Goal: Contribute content: Contribute content

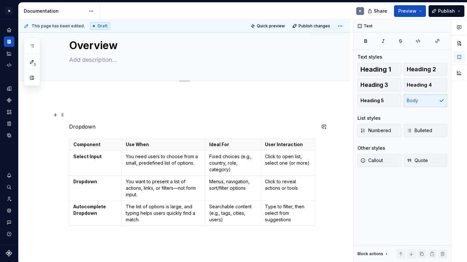
scroll to position [12, 0]
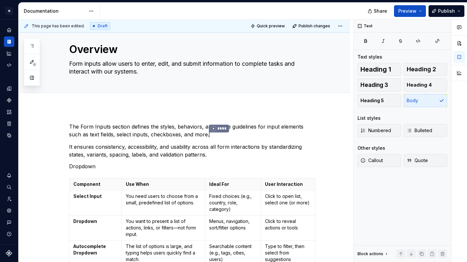
type textarea "*"
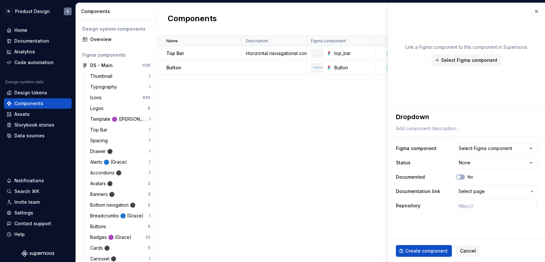
type textarea "*"
click at [49, 42] on div "Documentation" at bounding box center [38, 41] width 63 height 7
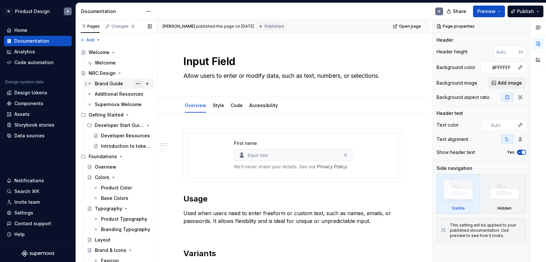
click at [137, 84] on button "Page tree" at bounding box center [138, 83] width 9 height 9
click at [132, 73] on div "Pages Changes 3 Add Accessibility guide for tree Page tree. Navigate the tree w…" at bounding box center [116, 142] width 81 height 245
click at [128, 85] on div "Brand Guide" at bounding box center [123, 83] width 57 height 9
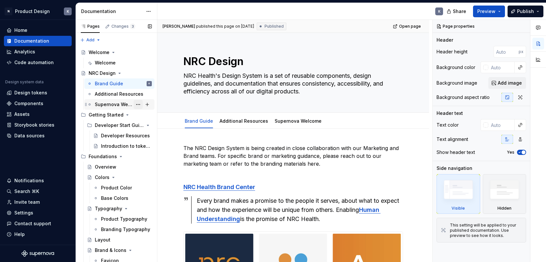
click at [140, 105] on button "Page tree" at bounding box center [138, 104] width 9 height 9
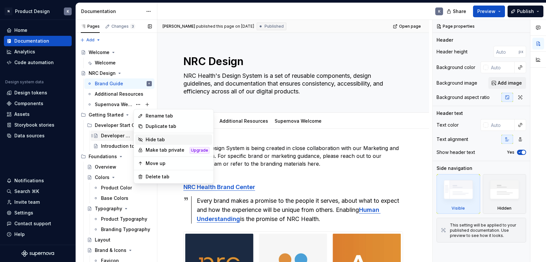
click at [153, 140] on div "Hide tab" at bounding box center [178, 140] width 64 height 7
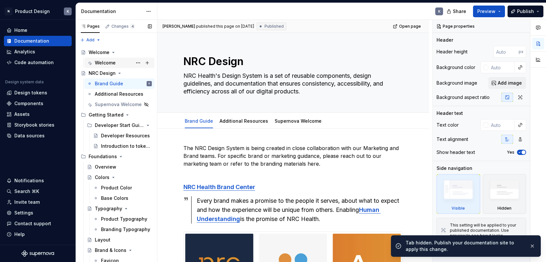
click at [129, 62] on div "Welcome" at bounding box center [123, 62] width 57 height 9
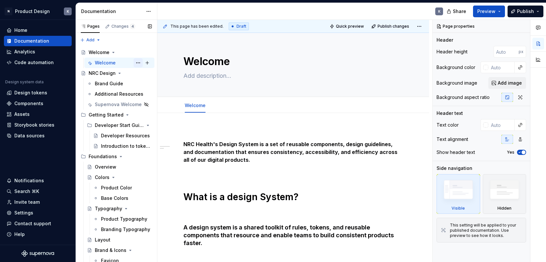
click at [138, 63] on button "Page tree" at bounding box center [138, 62] width 9 height 9
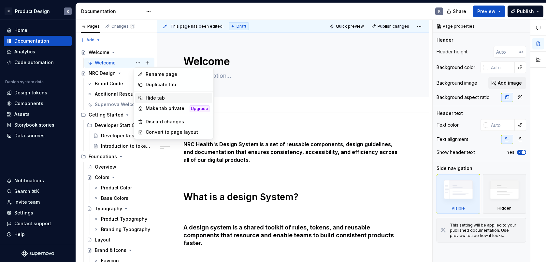
click at [155, 99] on div "Hide tab" at bounding box center [178, 98] width 64 height 7
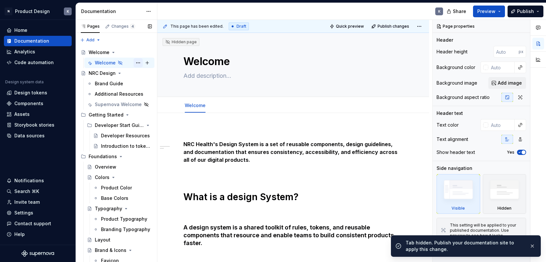
click at [139, 63] on button "Page tree" at bounding box center [138, 62] width 9 height 9
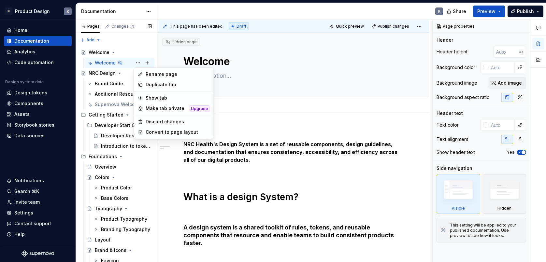
click at [145, 57] on div "Pages Changes 4 Add Accessibility guide for tree Page tree. Navigate the tree w…" at bounding box center [116, 142] width 81 height 245
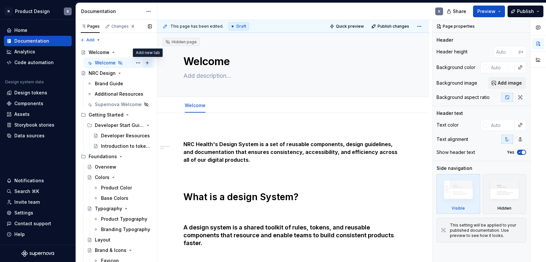
click at [148, 62] on button "Page tree" at bounding box center [147, 62] width 9 height 9
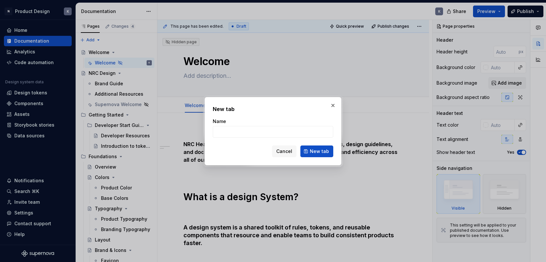
type textarea "*"
type input "Design Systems"
click at [317, 151] on button "New tab" at bounding box center [316, 152] width 33 height 12
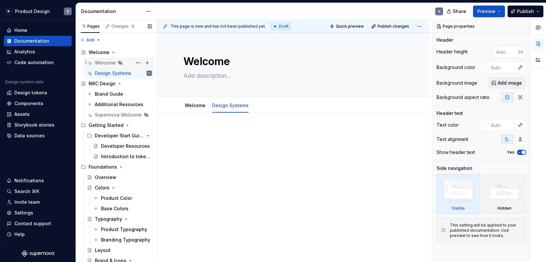
click at [110, 64] on div "Welcome" at bounding box center [105, 63] width 21 height 7
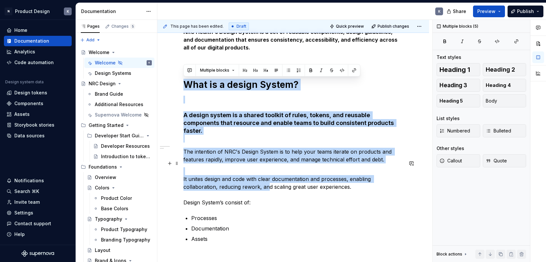
scroll to position [172, 0]
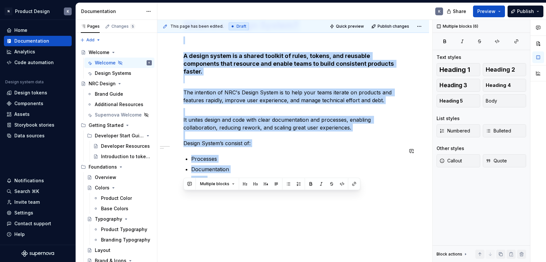
drag, startPoint x: 185, startPoint y: 84, endPoint x: 268, endPoint y: 180, distance: 126.7
click at [268, 180] on div "NRC Health's Design System is a set of reusable components, design guidelines, …" at bounding box center [293, 74] width 220 height 235
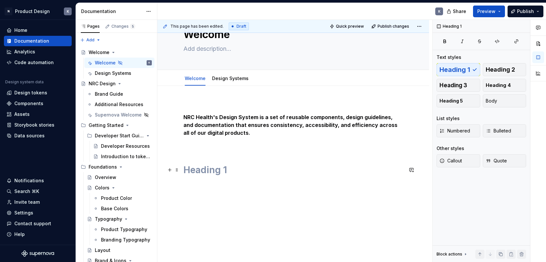
scroll to position [0, 0]
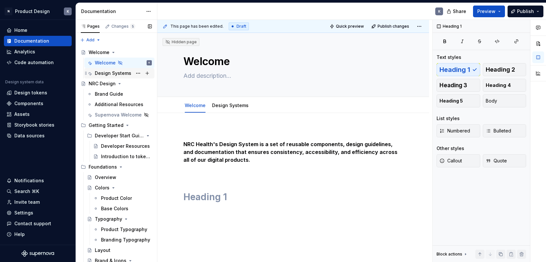
click at [118, 71] on div "Design Systems" at bounding box center [113, 73] width 36 height 7
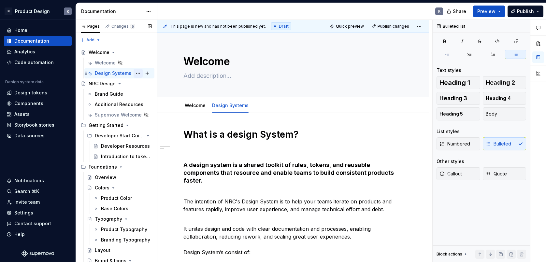
click at [138, 75] on button "Page tree" at bounding box center [138, 73] width 9 height 9
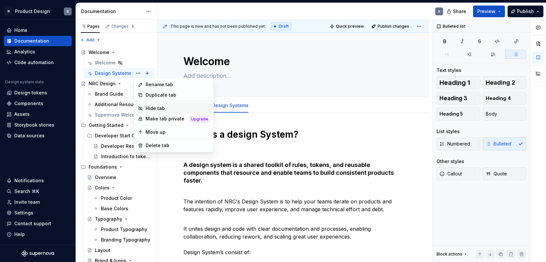
click at [151, 106] on div "Hide tab" at bounding box center [178, 108] width 64 height 7
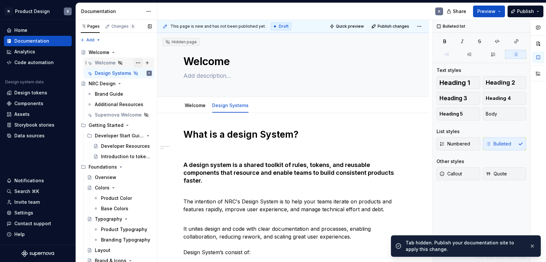
click at [139, 63] on button "Page tree" at bounding box center [138, 62] width 9 height 9
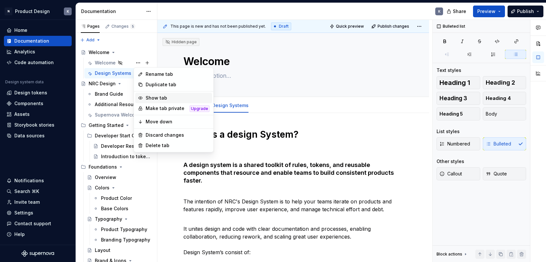
click at [157, 99] on div "Show tab" at bounding box center [178, 98] width 64 height 7
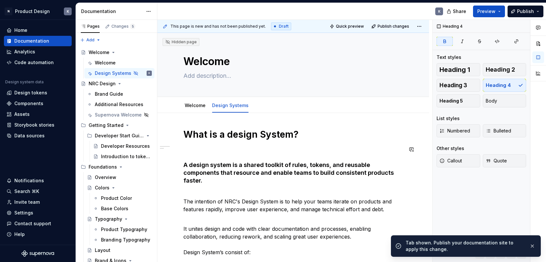
click at [267, 154] on div "What is a design System? A design system is a shared toolkit of rules, tokens, …" at bounding box center [293, 211] width 220 height 164
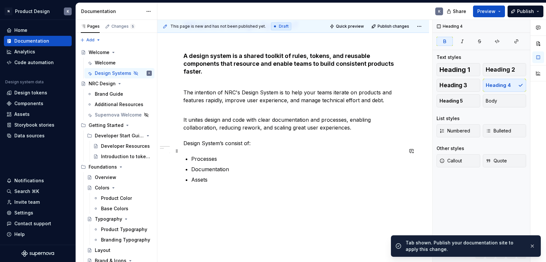
scroll to position [32, 0]
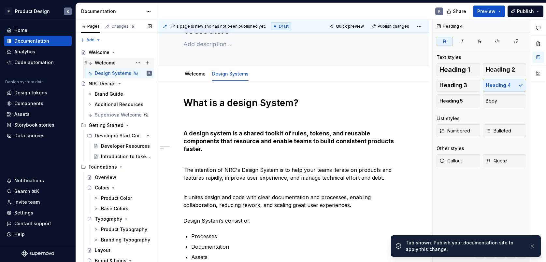
click at [115, 60] on div "Welcome" at bounding box center [105, 63] width 21 height 7
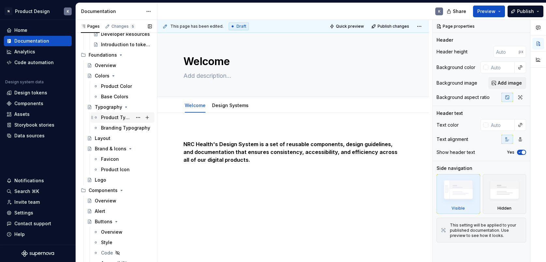
scroll to position [104, 0]
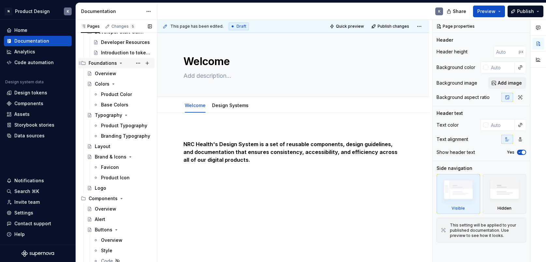
click at [108, 63] on div "Foundations" at bounding box center [103, 63] width 28 height 7
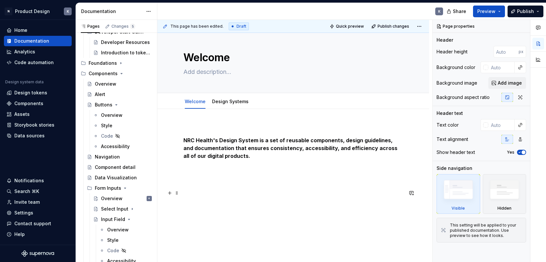
scroll to position [8, 0]
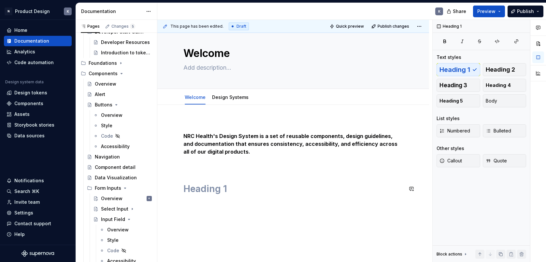
type textarea "*"
click at [211, 182] on div "NRC Health's Design System is a set of reusable components, design guidelines, …" at bounding box center [293, 158] width 220 height 74
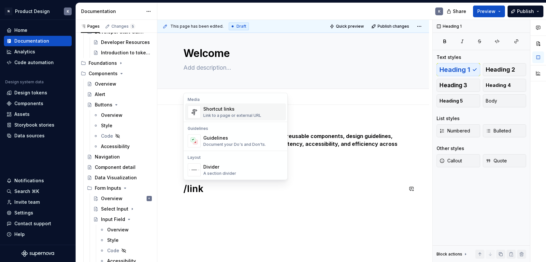
click at [222, 113] on div "Link to a page or external URL" at bounding box center [232, 115] width 58 height 5
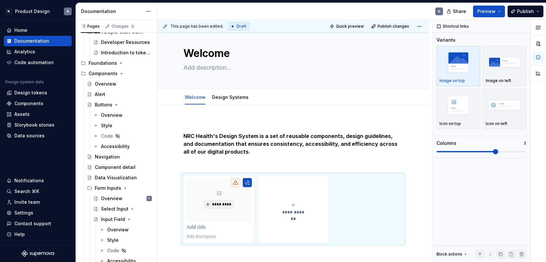
scroll to position [3, 0]
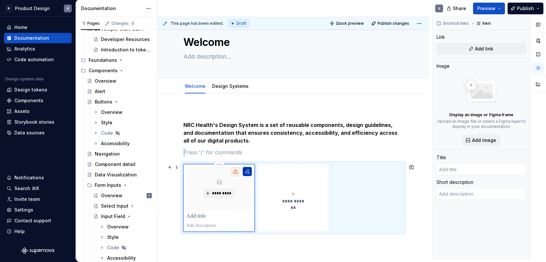
click at [251, 171] on button "button" at bounding box center [247, 171] width 9 height 9
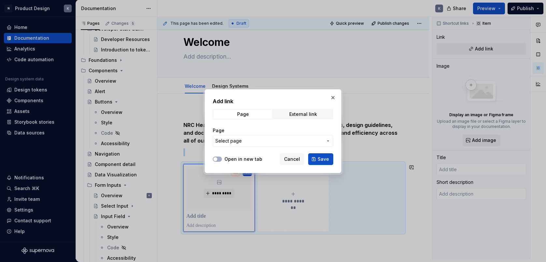
click at [264, 139] on span "Select page" at bounding box center [269, 141] width 108 height 7
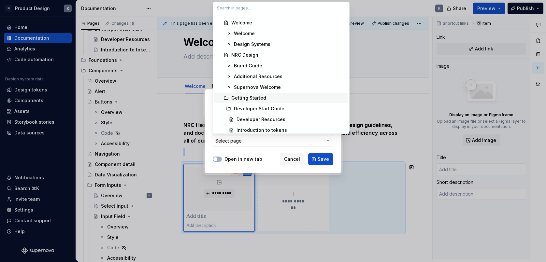
scroll to position [57, 0]
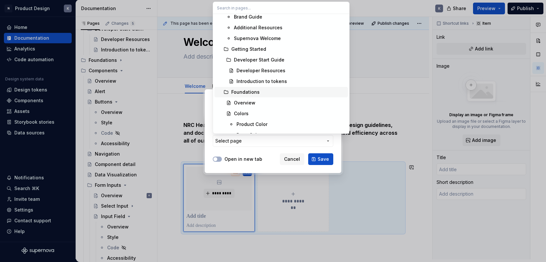
click at [261, 94] on div "Foundations" at bounding box center [288, 92] width 114 height 7
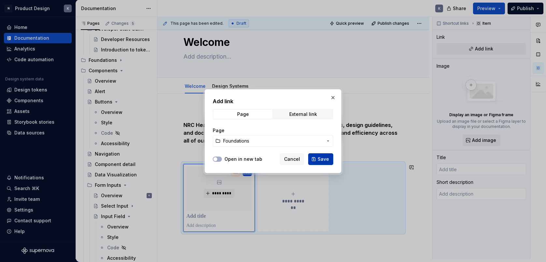
click at [316, 158] on button "Save" at bounding box center [320, 159] width 25 height 12
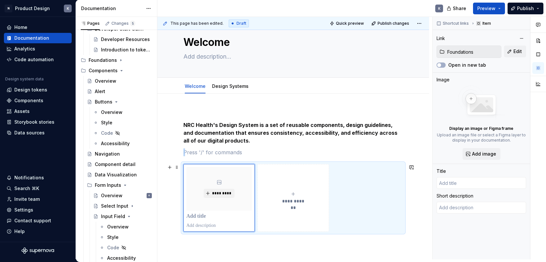
click at [294, 195] on icon "submit" at bounding box center [293, 194] width 3 height 3
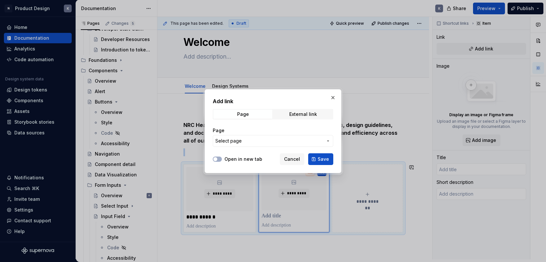
click at [288, 138] on span "Select page" at bounding box center [269, 141] width 108 height 7
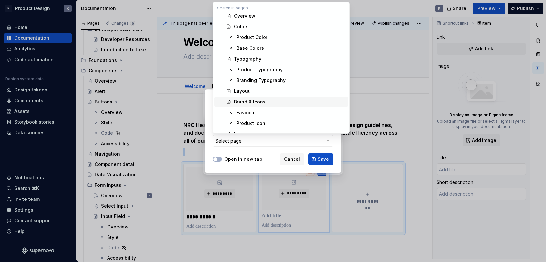
scroll to position [189, 0]
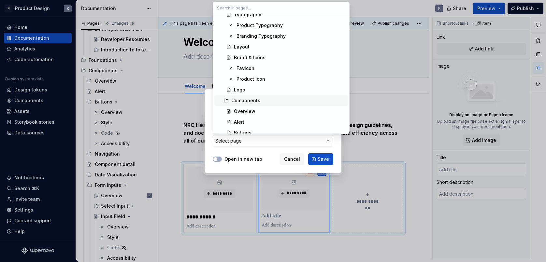
click at [280, 100] on div "Components" at bounding box center [288, 100] width 114 height 7
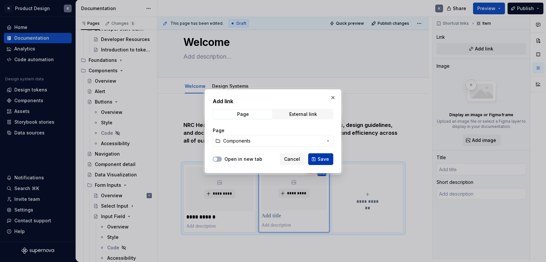
click at [324, 164] on button "Save" at bounding box center [320, 159] width 25 height 12
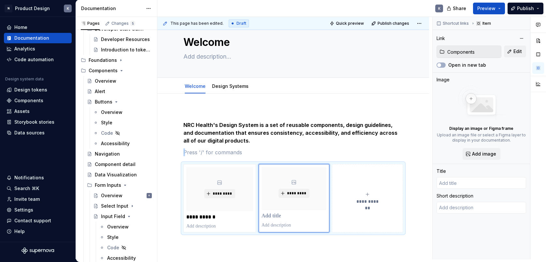
type textarea "*"
type input "Components"
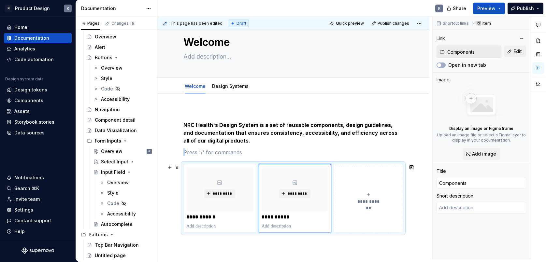
click at [370, 192] on icon "submit" at bounding box center [368, 194] width 5 height 5
type textarea "*"
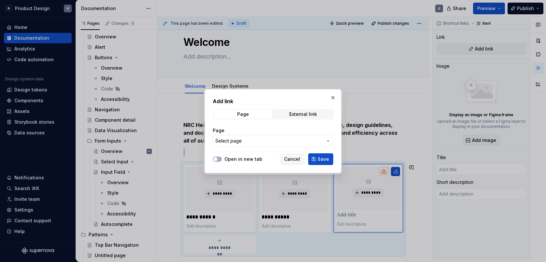
click at [278, 139] on span "Select page" at bounding box center [269, 141] width 108 height 7
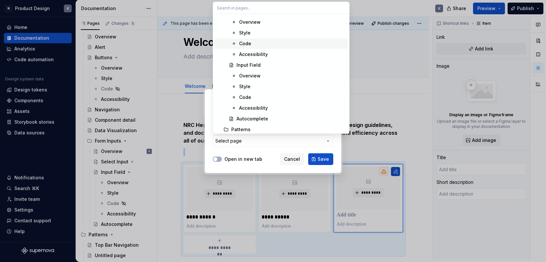
scroll to position [442, 0]
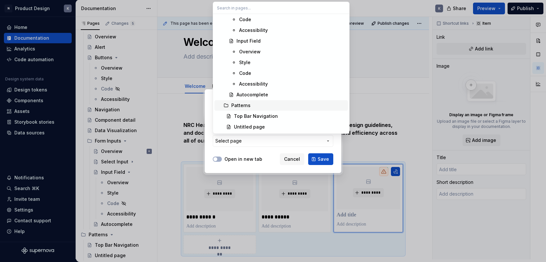
click at [266, 106] on div "Patterns" at bounding box center [288, 105] width 114 height 7
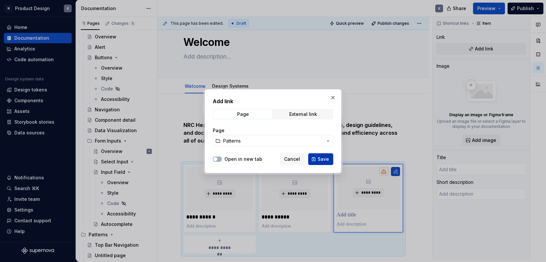
click at [322, 160] on span "Save" at bounding box center [323, 159] width 11 height 7
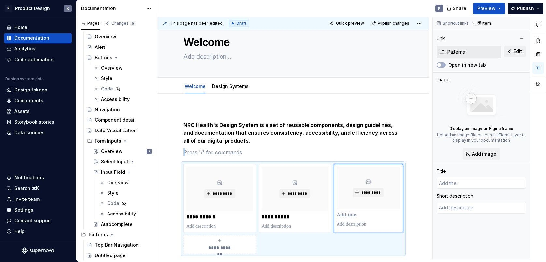
type textarea "*"
type input "Patterns"
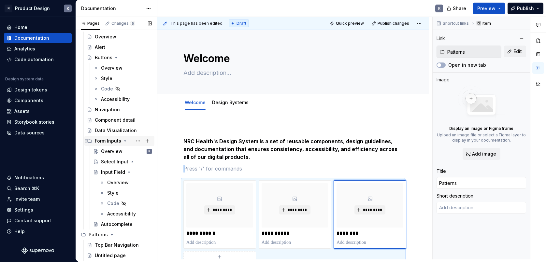
scroll to position [82, 0]
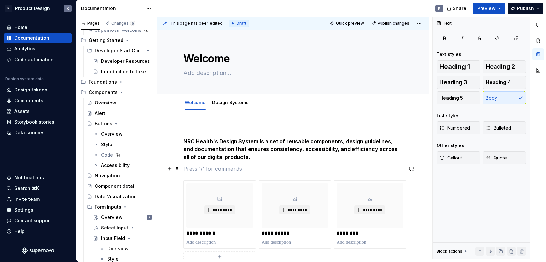
drag, startPoint x: 235, startPoint y: 172, endPoint x: 247, endPoint y: 170, distance: 12.0
click at [235, 172] on p at bounding box center [293, 169] width 220 height 8
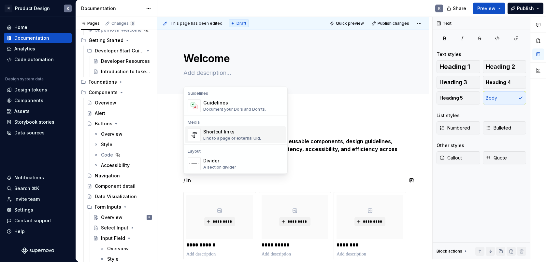
click at [237, 137] on div "Link to a page or external URL" at bounding box center [232, 138] width 58 height 5
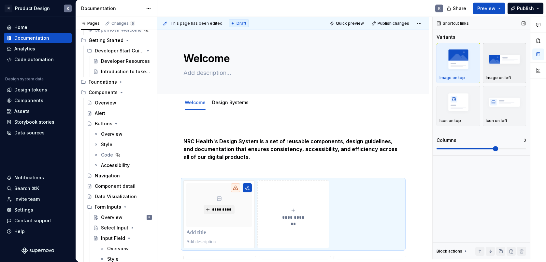
click at [492, 75] on p "Image on left" at bounding box center [498, 77] width 25 height 5
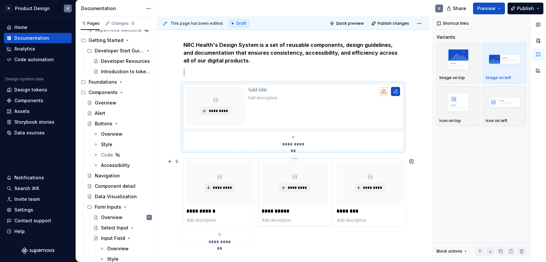
scroll to position [17, 0]
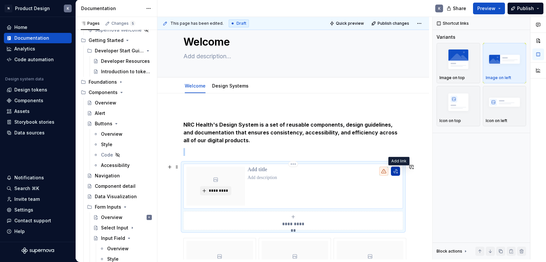
click at [399, 171] on button "button" at bounding box center [395, 171] width 9 height 9
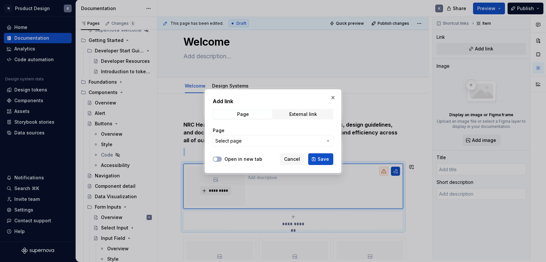
click at [265, 139] on span "Select page" at bounding box center [269, 141] width 108 height 7
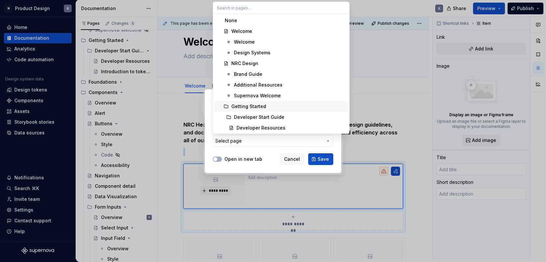
scroll to position [23, 0]
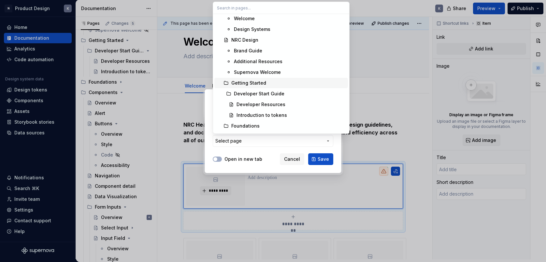
click at [267, 85] on div "Getting Started" at bounding box center [288, 83] width 114 height 7
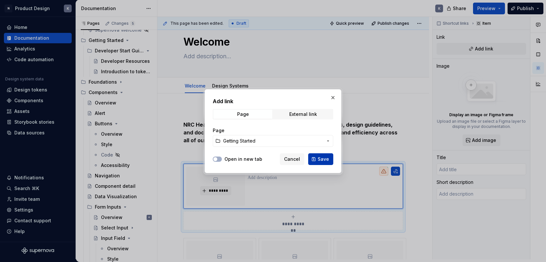
click at [318, 159] on button "Save" at bounding box center [320, 159] width 25 height 12
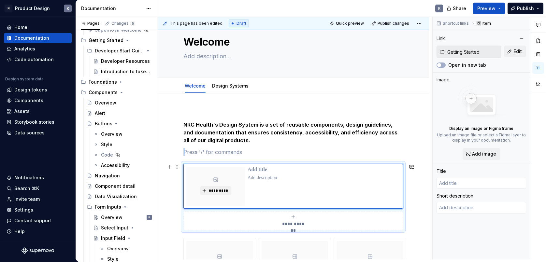
type textarea "*"
type input "Getting Started"
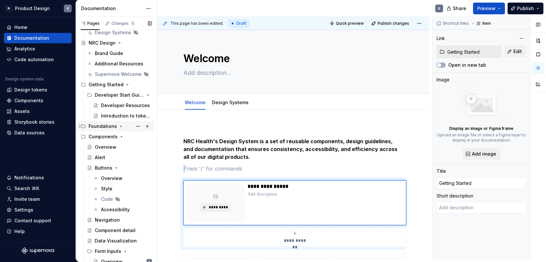
scroll to position [42, 0]
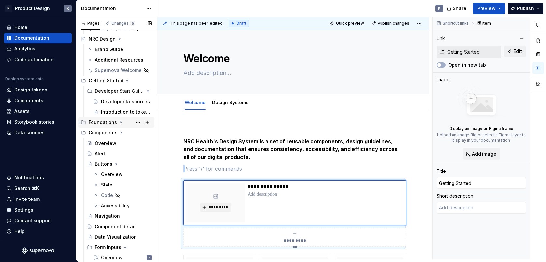
click at [128, 123] on div "Foundations" at bounding box center [120, 122] width 63 height 9
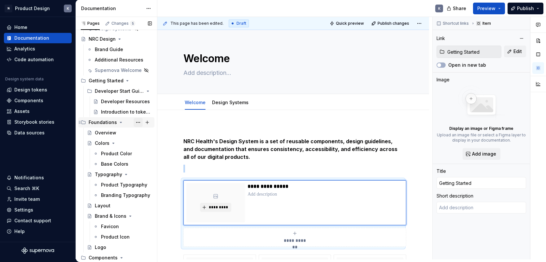
click at [138, 121] on button "Page tree" at bounding box center [138, 122] width 9 height 9
click at [138, 121] on div "Pages Changes 5 Add Accessibility guide for tree Page tree. Navigate the tree w…" at bounding box center [116, 139] width 81 height 245
click at [121, 131] on div "Overview" at bounding box center [123, 132] width 57 height 9
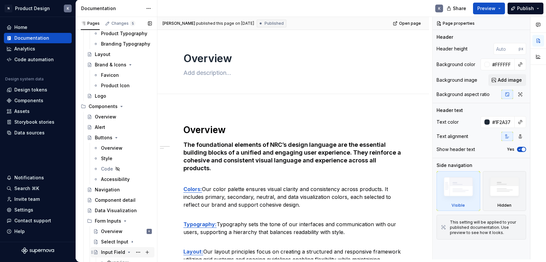
scroll to position [160, 0]
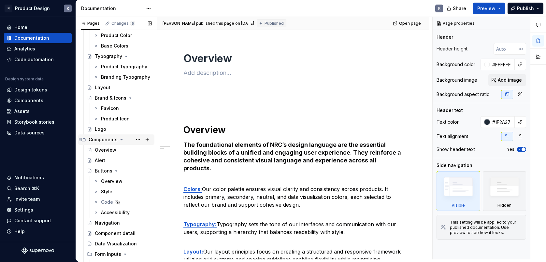
click at [126, 141] on div "Components" at bounding box center [120, 139] width 63 height 9
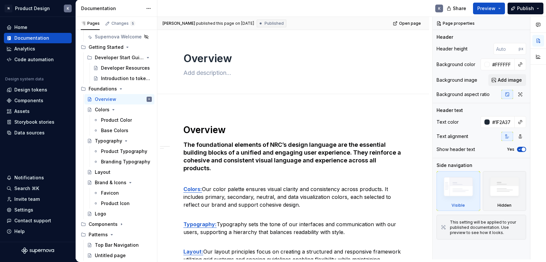
scroll to position [147, 0]
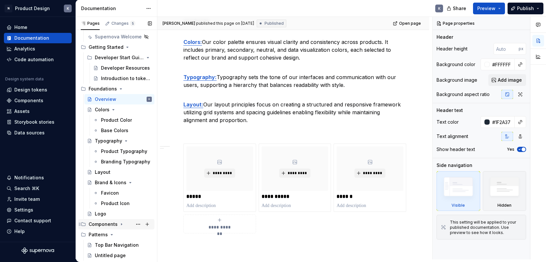
click at [122, 225] on icon "Page tree" at bounding box center [121, 224] width 5 height 5
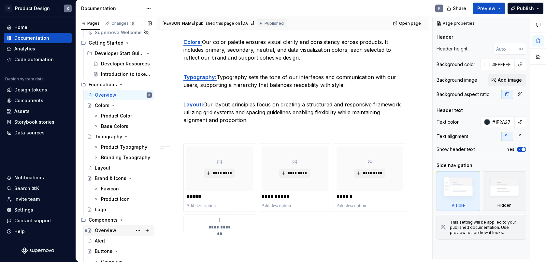
click at [110, 229] on div "Overview" at bounding box center [106, 230] width 22 height 7
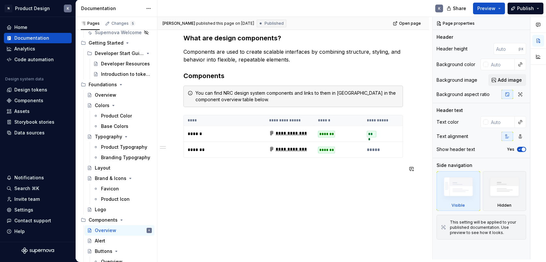
scroll to position [102, 0]
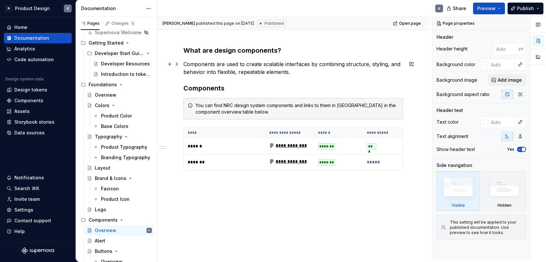
type textarea "*"
click at [299, 72] on p "Components are used to create scalable interfaces by combining structure, styli…" at bounding box center [293, 68] width 220 height 16
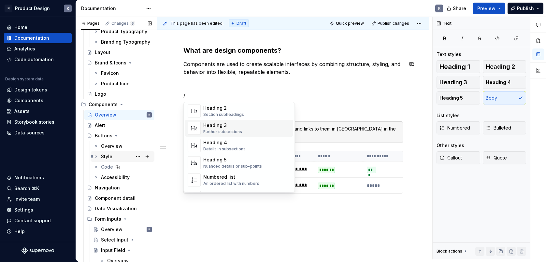
scroll to position [199, 0]
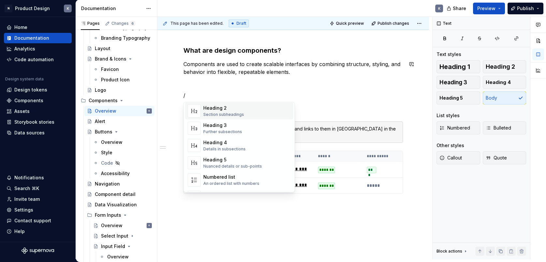
click at [311, 92] on p "/" at bounding box center [293, 96] width 220 height 8
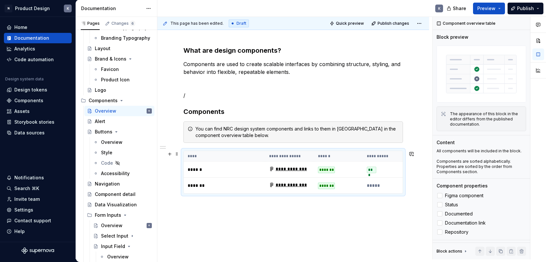
click at [346, 153] on th "******" at bounding box center [338, 156] width 49 height 11
click at [246, 95] on p "/" at bounding box center [293, 96] width 220 height 8
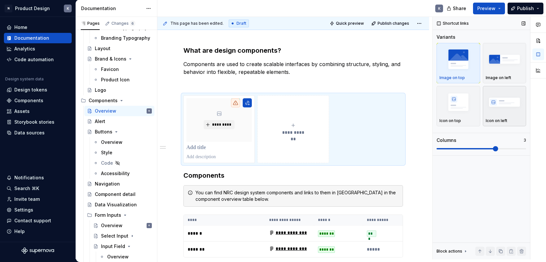
click at [502, 101] on img "button" at bounding box center [505, 102] width 38 height 24
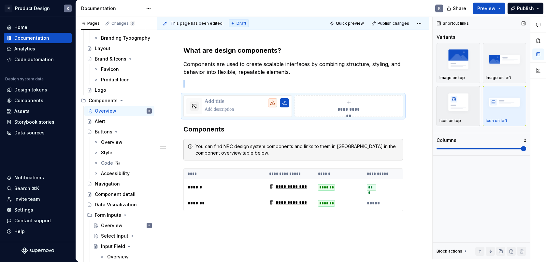
click at [446, 112] on img "button" at bounding box center [459, 102] width 38 height 24
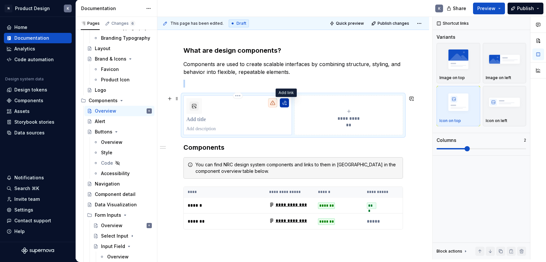
click at [287, 103] on button "button" at bounding box center [284, 102] width 9 height 9
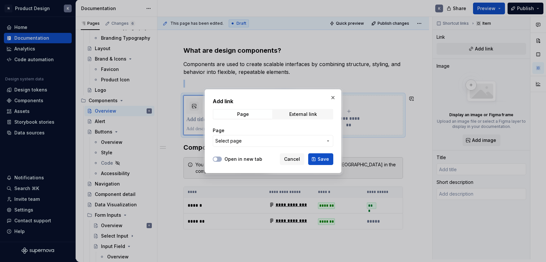
click at [293, 142] on span "Select page" at bounding box center [269, 141] width 108 height 7
click at [293, 142] on div "Add link Page External link Page Select page Open in new tab Cancel Save" at bounding box center [273, 131] width 546 height 262
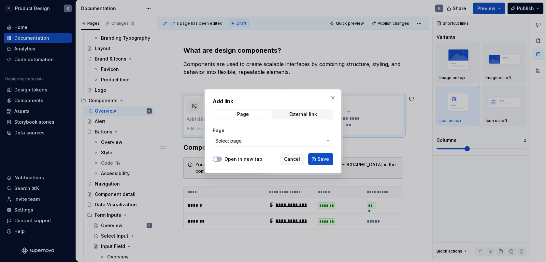
click at [293, 142] on span "Select page" at bounding box center [269, 141] width 108 height 7
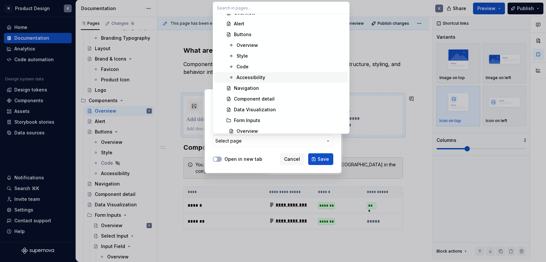
scroll to position [295, 0]
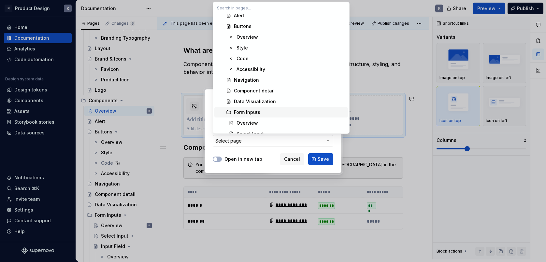
click at [276, 110] on div "Form Inputs" at bounding box center [289, 112] width 111 height 7
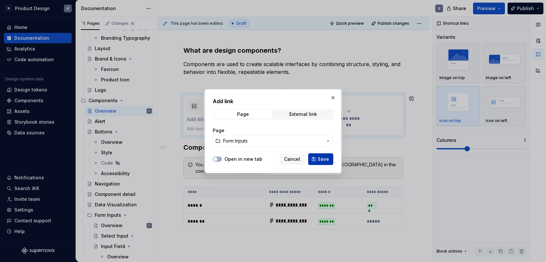
click at [323, 160] on span "Save" at bounding box center [323, 159] width 11 height 7
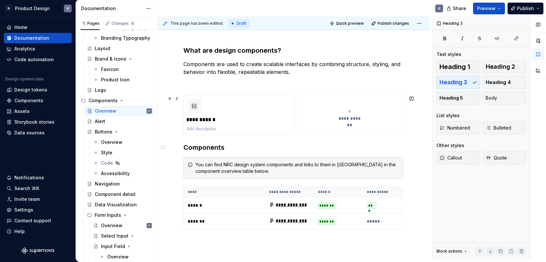
click at [350, 112] on icon "submit" at bounding box center [349, 111] width 5 height 5
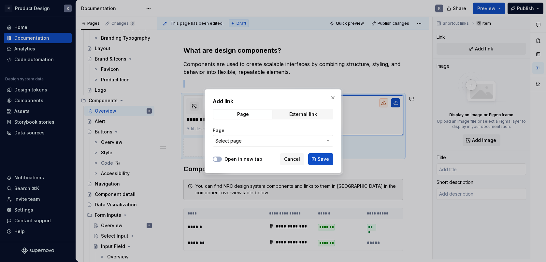
click at [287, 137] on button "Select page" at bounding box center [273, 141] width 121 height 12
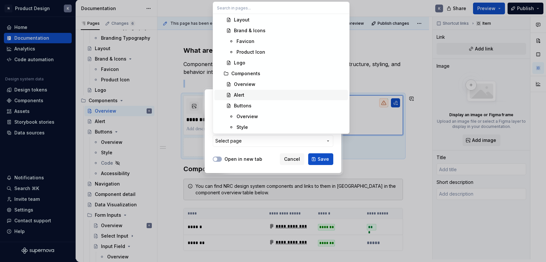
scroll to position [220, 0]
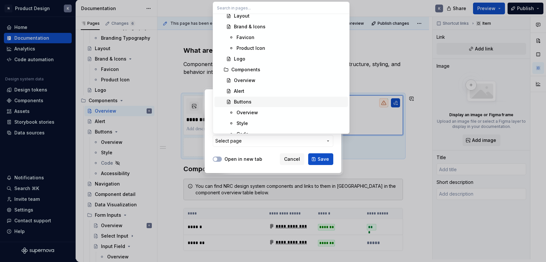
click at [309, 104] on div "Buttons" at bounding box center [289, 102] width 111 height 7
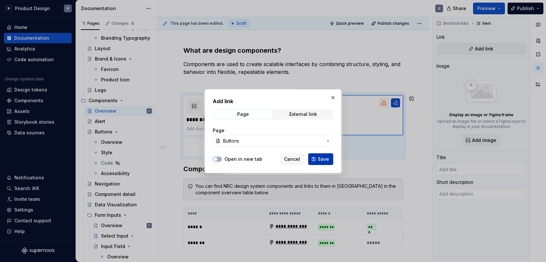
click at [320, 160] on span "Save" at bounding box center [323, 159] width 11 height 7
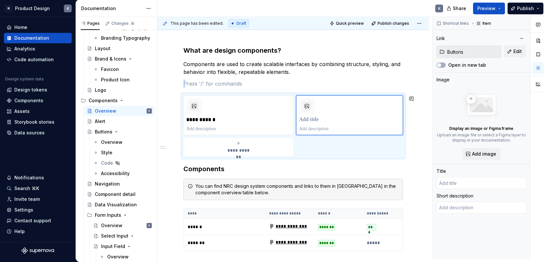
type textarea "*"
type input "Buttons"
type textarea "Interactive elements that allow people to take action, make choices, and move f…"
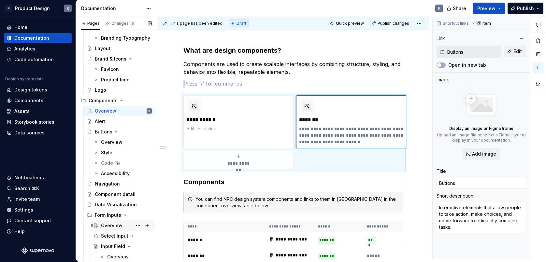
click at [107, 225] on div "Overview" at bounding box center [112, 226] width 22 height 7
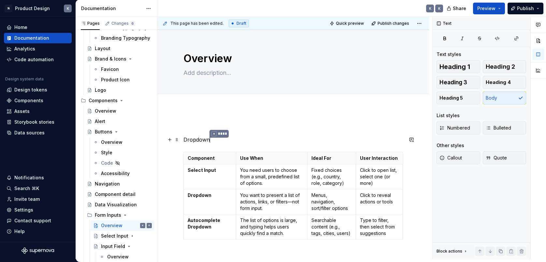
click at [200, 139] on p "Dropdown * ****" at bounding box center [293, 140] width 220 height 8
click at [228, 141] on p "Dropdown * ****" at bounding box center [293, 140] width 220 height 8
click at [113, 216] on div "Form Inputs" at bounding box center [108, 215] width 26 height 7
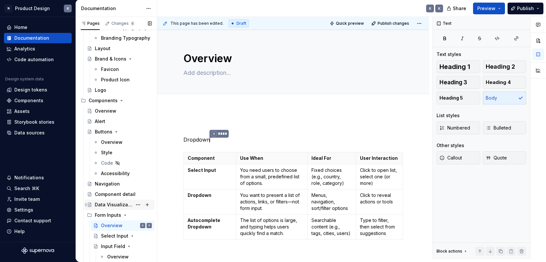
scroll to position [190, 0]
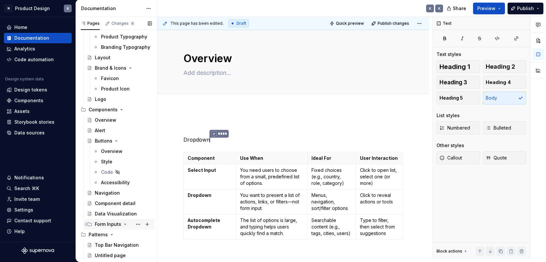
click at [109, 225] on div "Form Inputs" at bounding box center [108, 224] width 26 height 7
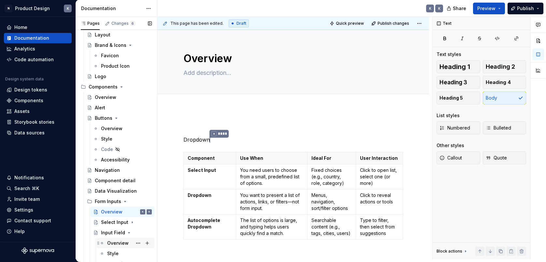
scroll to position [239, 0]
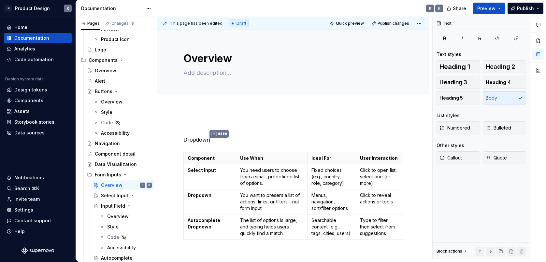
click at [193, 117] on div "Dropdown * **** Component Use When Ideal For User Interaction Select Input You …" at bounding box center [293, 219] width 272 height 221
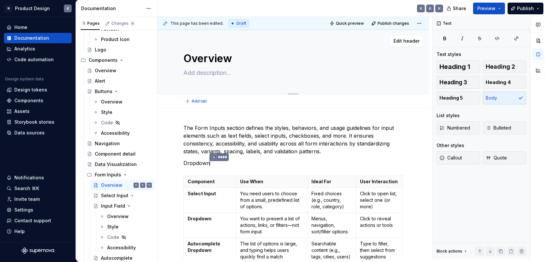
click at [194, 74] on textarea at bounding box center [292, 73] width 220 height 10
paste textarea "Forms allow users to enter, edit, and submit information to complete tasks or i…"
type textarea "*"
type textarea "Forms allow users to enter, edit, and submit information to complete tasks or i…"
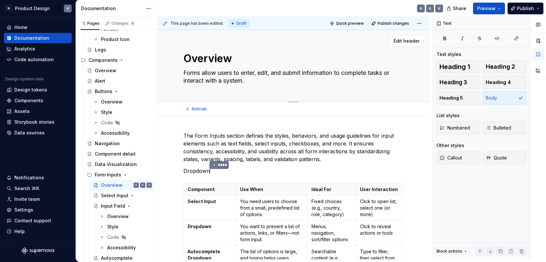
click at [201, 73] on textarea "Forms allow users to enter, edit, and submit information to complete tasks or i…" at bounding box center [292, 77] width 220 height 18
type textarea "*"
type textarea "Form allow users to enter, edit, and submit information to complete tasks or in…"
type textarea "*"
type textarea "Form allow users to enter, edit, and submit information to complete tasks or in…"
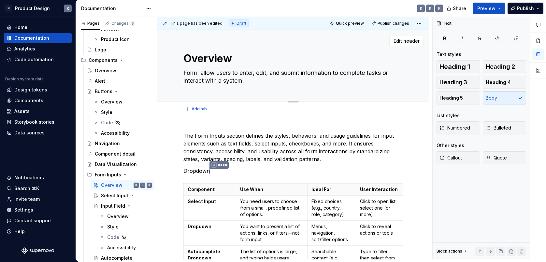
type textarea "*"
type textarea "Form i allow users to enter, edit, and submit information to complete tasks or …"
type textarea "*"
type textarea "Form in allow users to enter, edit, and submit information to complete tasks or…"
type textarea "*"
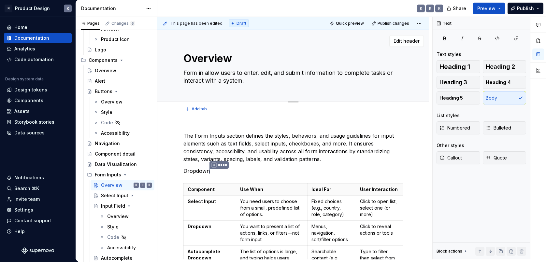
type textarea "Form inp allow users to enter, edit, and submit information to complete tasks o…"
type textarea "*"
type textarea "Form inpu allow users to enter, edit, and submit information to complete tasks …"
type textarea "*"
type textarea "Form input allow users to enter, edit, and submit information to complete tasks…"
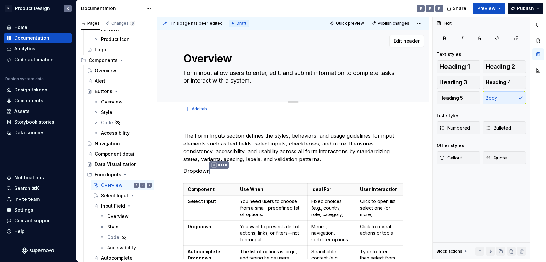
type textarea "*"
type textarea "Form inputs allow users to enter, edit, and submit information to complete task…"
click at [282, 80] on textarea "Form inputs allow users to enter, edit, and submit information to complete task…" at bounding box center [292, 77] width 220 height 18
click at [188, 81] on textarea "Form inputs allow users to enter, edit, and submit information to complete task…" at bounding box center [292, 77] width 220 height 18
type textarea "*"
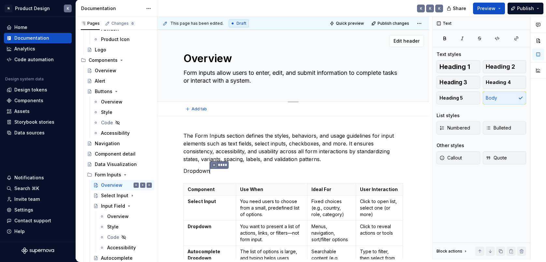
type textarea "Form inputs allow users to enter, edit, and submit information to complete task…"
type textarea "*"
type textarea "Form inputs allow users to enter, edit, and submit information to complete task…"
type textarea "*"
type textarea "Form inputs allow users to enter, edit, and submit information to complete task…"
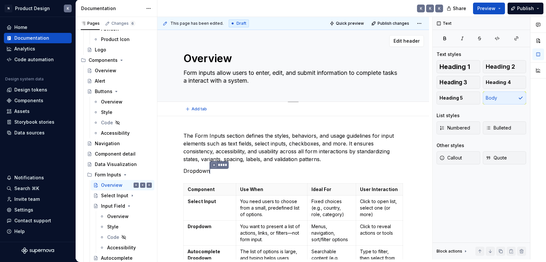
type textarea "*"
type textarea "Form inputs allow users to enter, edit, and submit information to complete task…"
type textarea "*"
type textarea "Form inputs allow users to enter, edit, and submit information to complete task…"
click at [233, 82] on textarea "Form inputs allow users to enter, edit, and submit information to complete task…" at bounding box center [292, 77] width 220 height 18
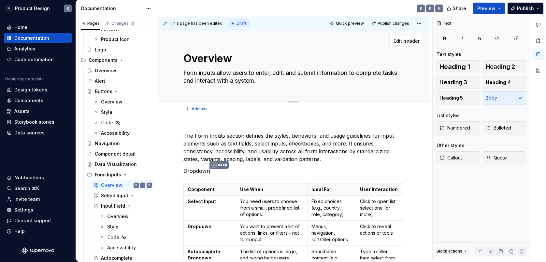
type textarea "*"
type textarea "Form inputs allow users to enter, edit, and submit information to complete task…"
type textarea "*"
type textarea "Form inputs allow users to enter, edit, and submit information to complete task…"
type textarea "*"
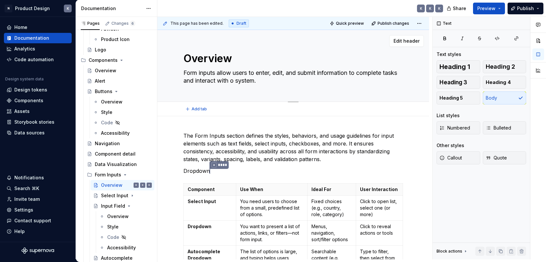
type textarea "Form inputs allow users to enter, edit, and submit information to complete task…"
type textarea "*"
type textarea "Form inputs allow users to enter, edit, and submit information to complete task…"
type textarea "*"
type textarea "Form inputs allow users to enter, edit, and submit information to complete task…"
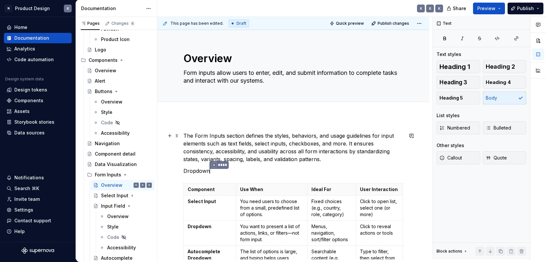
type textarea "*"
type textarea "Form inputs allow users to enter, edit, and submit information to complete task…"
click at [347, 143] on p "The Form Inputs section defines the styles, behaviors, and usage guidelines for…" at bounding box center [293, 147] width 220 height 31
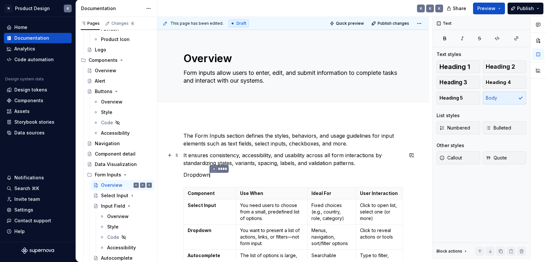
click at [360, 162] on p "It ensures consistency, accessibility, and usability across all form interactio…" at bounding box center [293, 160] width 220 height 16
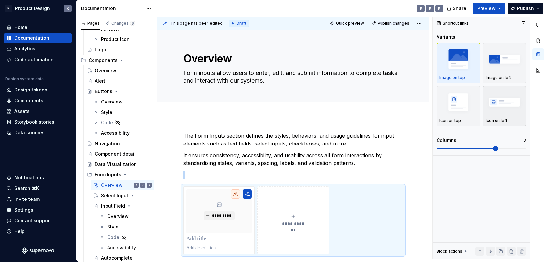
click at [492, 101] on img "button" at bounding box center [505, 102] width 38 height 24
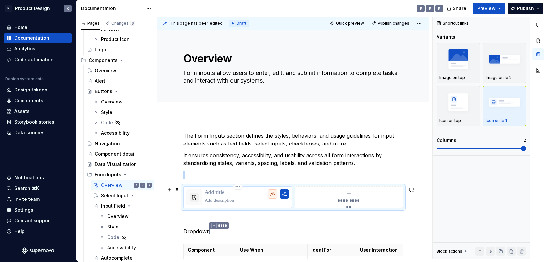
click at [236, 198] on p at bounding box center [247, 200] width 84 height 7
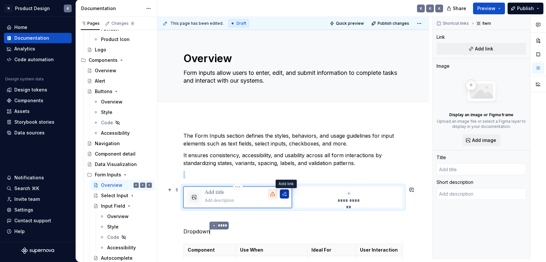
click at [288, 196] on button "button" at bounding box center [284, 194] width 9 height 9
type textarea "*"
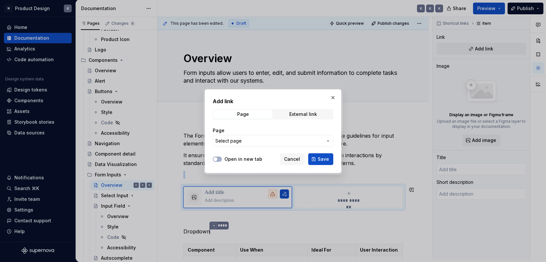
click at [273, 141] on span "Select page" at bounding box center [269, 141] width 108 height 7
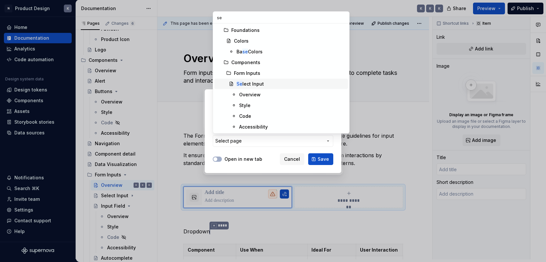
type input "se"
click at [273, 81] on div "Se lect Input" at bounding box center [291, 84] width 109 height 7
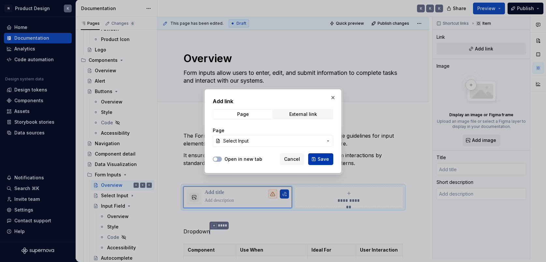
click at [319, 158] on span "Save" at bounding box center [323, 159] width 11 height 7
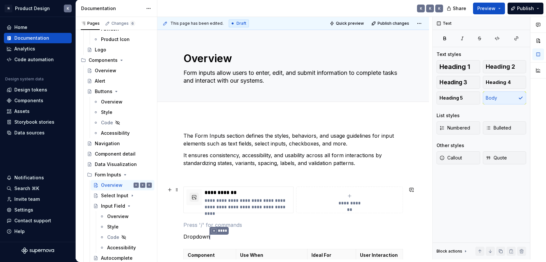
click at [349, 195] on icon "submit" at bounding box center [349, 196] width 5 height 5
type textarea "*"
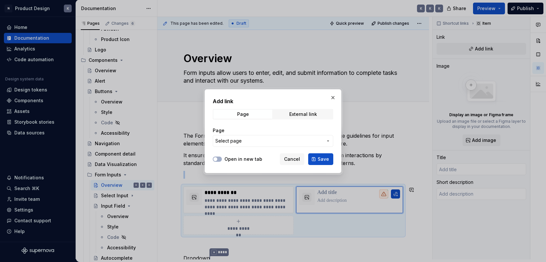
click at [271, 141] on span "Select page" at bounding box center [269, 141] width 108 height 7
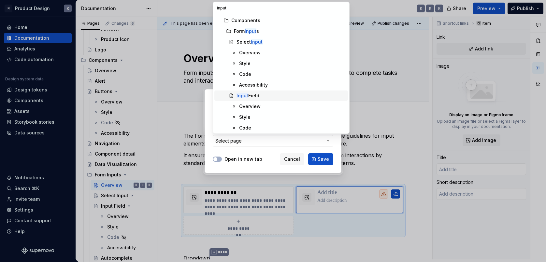
type input "input"
click at [283, 94] on div "Input Field" at bounding box center [291, 96] width 109 height 7
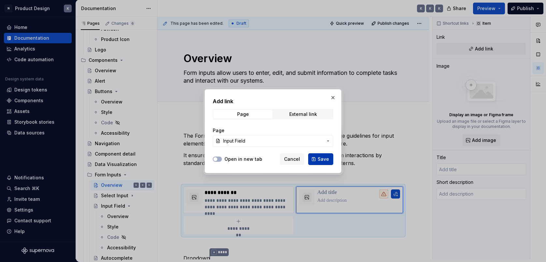
click at [321, 160] on span "Save" at bounding box center [323, 159] width 11 height 7
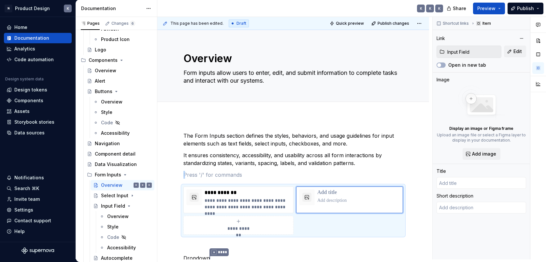
type textarea "*"
type input "Input Field"
type textarea "Allow users to enter or modify data, such as text, numbers, or selections."
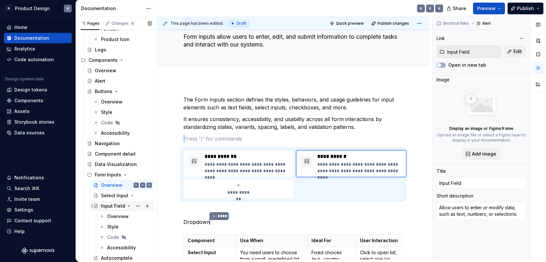
scroll to position [271, 0]
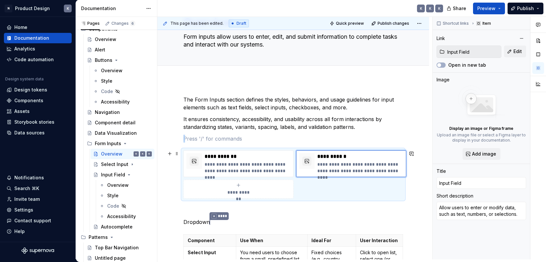
click at [234, 189] on div "**********" at bounding box center [238, 189] width 104 height 13
type textarea "*"
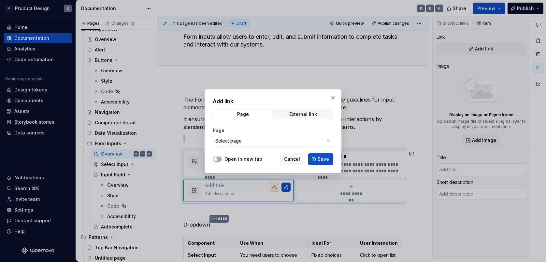
click at [258, 141] on span "Select page" at bounding box center [269, 141] width 108 height 7
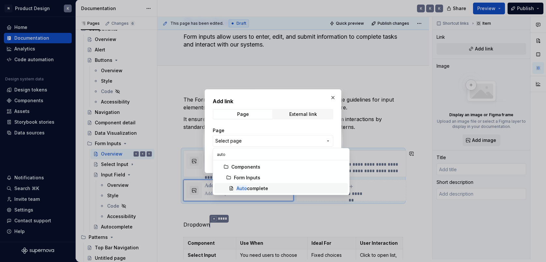
type input "auto"
click at [279, 190] on div "Auto complete" at bounding box center [291, 188] width 109 height 7
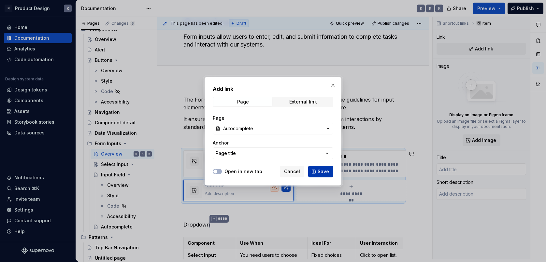
click at [330, 170] on button "Save" at bounding box center [320, 172] width 25 height 12
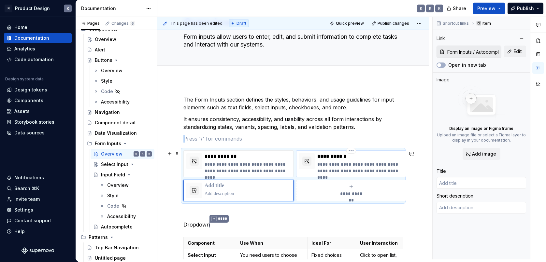
type textarea "*"
type input "Autocomplete"
click at [295, 151] on div "**********" at bounding box center [293, 176] width 220 height 51
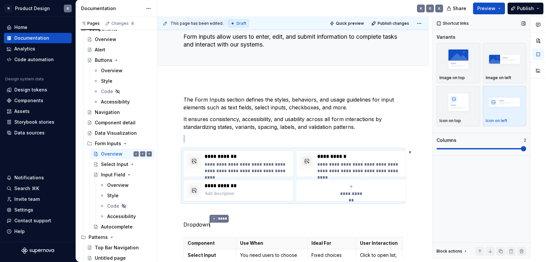
click at [475, 150] on span at bounding box center [482, 148] width 90 height 5
click at [517, 146] on span at bounding box center [482, 148] width 90 height 5
click at [454, 80] on p "Image on top" at bounding box center [452, 77] width 25 height 5
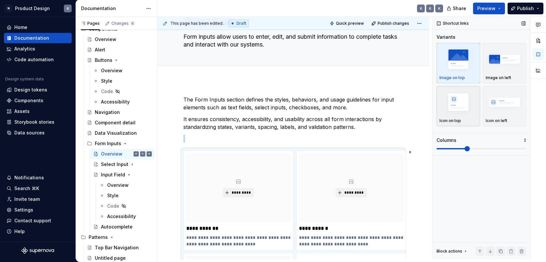
scroll to position [123, 0]
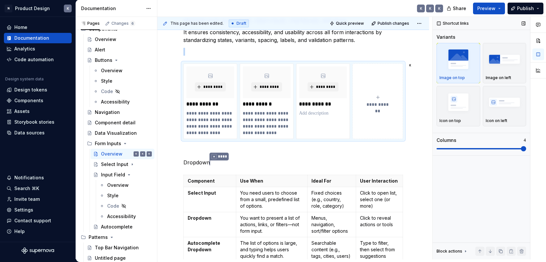
click at [546, 149] on html "N Product Design K Home Documentation Analytics Code automation Design system d…" at bounding box center [273, 131] width 546 height 262
click at [532, 148] on div "Comments Open comments No comments yet Select ‘Comment’ from the block context …" at bounding box center [489, 138] width 113 height 243
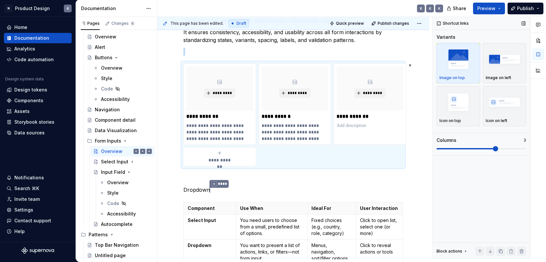
click at [503, 149] on span at bounding box center [482, 148] width 90 height 1
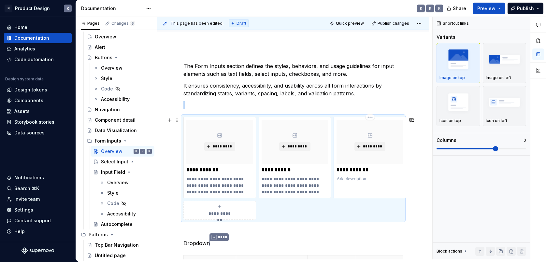
scroll to position [65, 0]
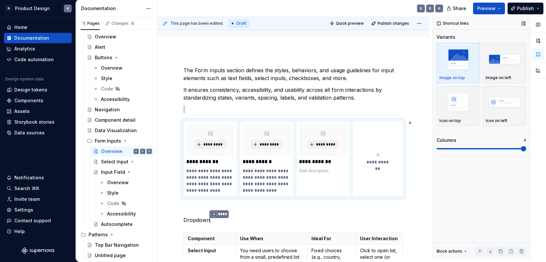
click at [525, 149] on span at bounding box center [523, 148] width 5 height 5
click at [147, 140] on button "Page tree" at bounding box center [147, 141] width 9 height 9
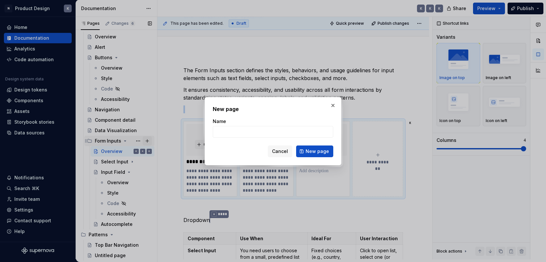
type textarea "*"
type input "Dropdown"
click at [315, 151] on button "New page" at bounding box center [314, 152] width 37 height 12
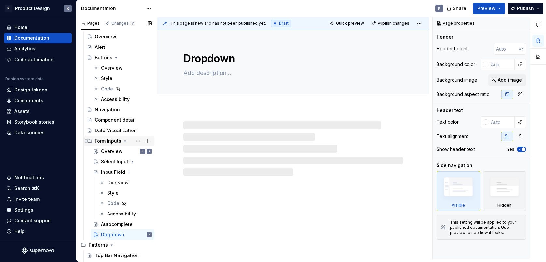
click at [114, 142] on div "Form Inputs" at bounding box center [108, 141] width 26 height 7
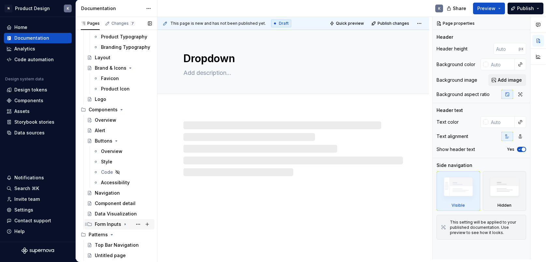
scroll to position [190, 0]
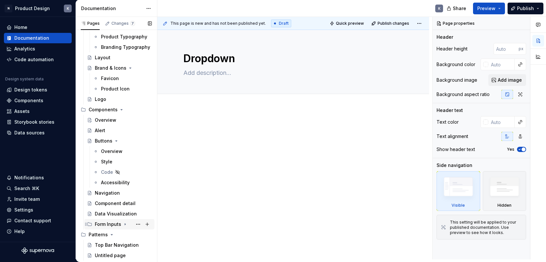
click at [125, 225] on icon "Page tree" at bounding box center [125, 225] width 1 height 2
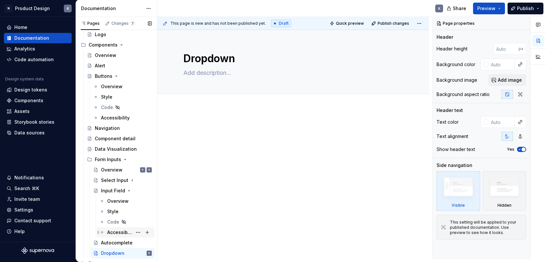
scroll to position [282, 0]
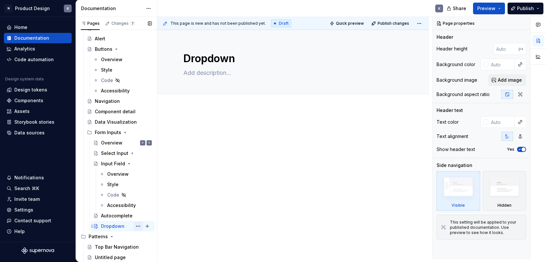
click at [138, 227] on button "Page tree" at bounding box center [138, 226] width 9 height 9
drag, startPoint x: 160, startPoint y: 251, endPoint x: 142, endPoint y: 243, distance: 20.0
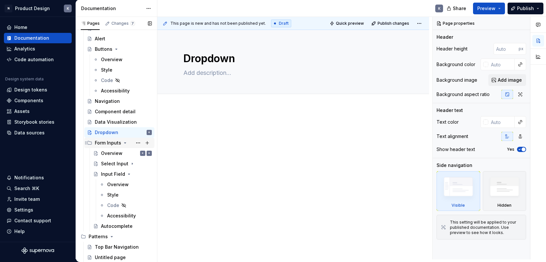
click at [108, 143] on div "Form Inputs" at bounding box center [108, 143] width 26 height 7
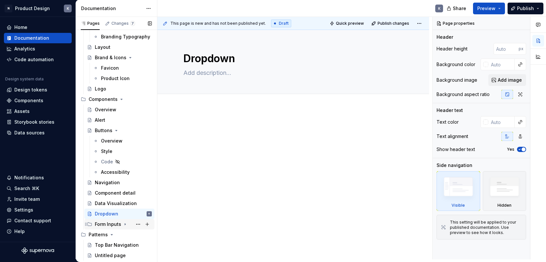
scroll to position [200, 0]
click at [105, 214] on div "Dropdown" at bounding box center [106, 214] width 23 height 7
click at [98, 224] on div "Form Inputs" at bounding box center [108, 224] width 26 height 7
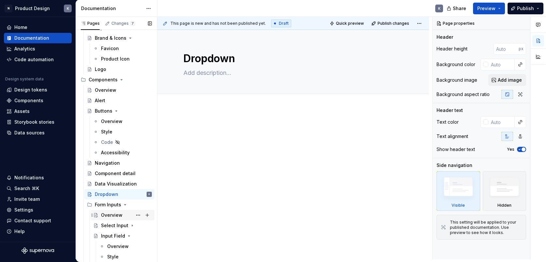
scroll to position [243, 0]
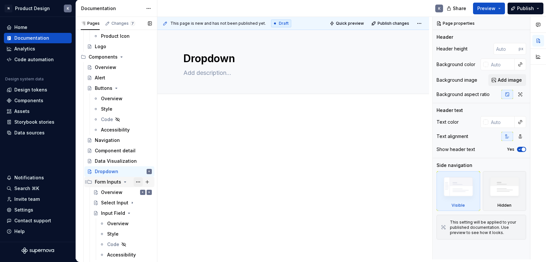
click at [138, 181] on button "Page tree" at bounding box center [138, 182] width 9 height 9
click at [322, 167] on html "N Product Design K Home Documentation Analytics Code automation Design system d…" at bounding box center [273, 131] width 546 height 262
click at [136, 192] on button "Page tree" at bounding box center [138, 192] width 9 height 9
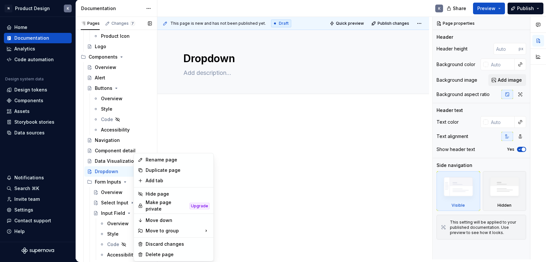
click at [131, 190] on div "Pages Changes 7 Add Accessibility guide for tree Page tree. Navigate the tree w…" at bounding box center [116, 139] width 81 height 245
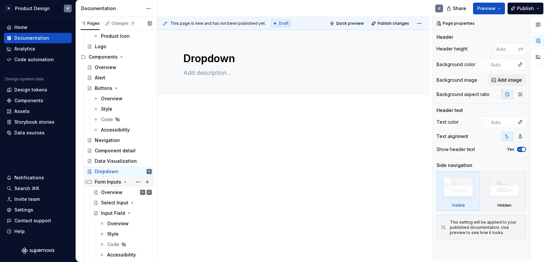
click at [116, 182] on div "Form Inputs" at bounding box center [108, 182] width 26 height 7
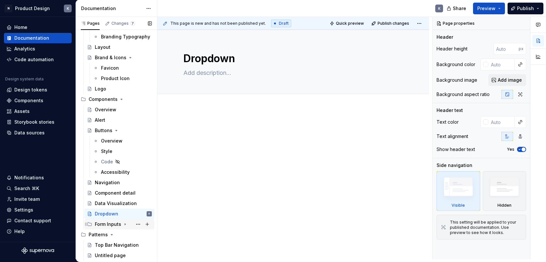
click at [113, 228] on div "Form Inputs" at bounding box center [123, 224] width 57 height 9
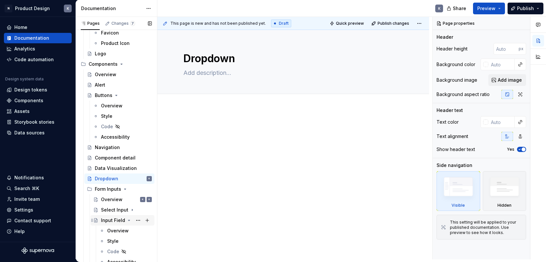
scroll to position [284, 0]
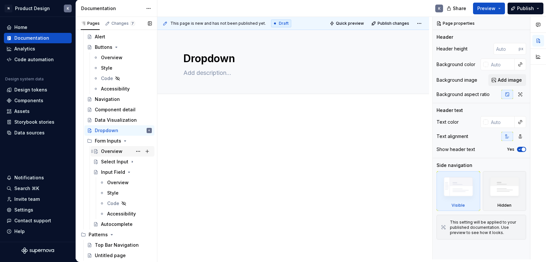
click at [119, 152] on div "Overview" at bounding box center [112, 151] width 22 height 7
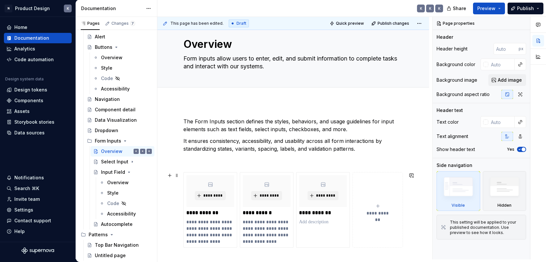
scroll to position [78, 0]
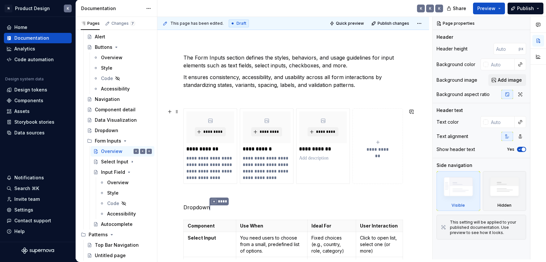
click at [356, 173] on button "**********" at bounding box center [378, 147] width 51 height 76
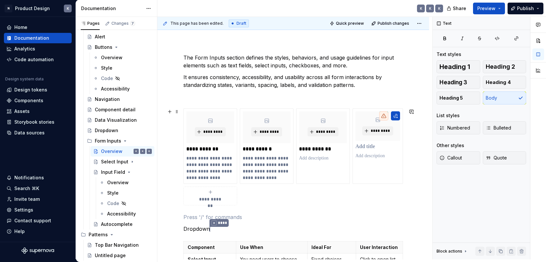
click at [338, 190] on div "**********" at bounding box center [293, 157] width 220 height 97
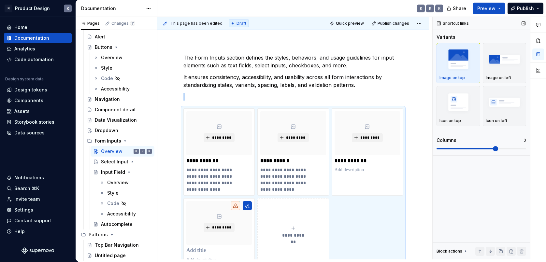
scroll to position [80, 0]
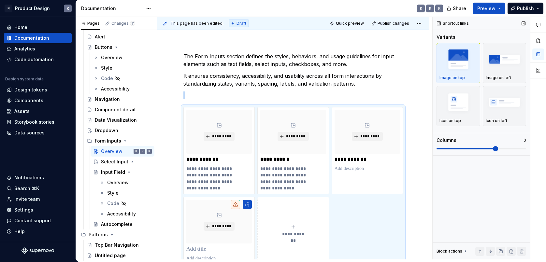
click at [498, 149] on span at bounding box center [482, 148] width 90 height 1
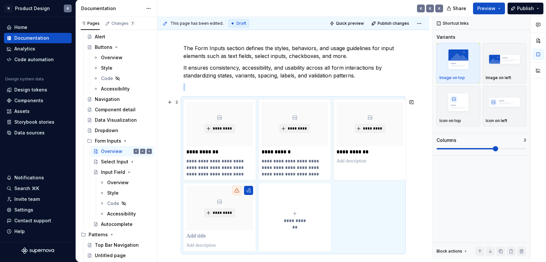
scroll to position [92, 0]
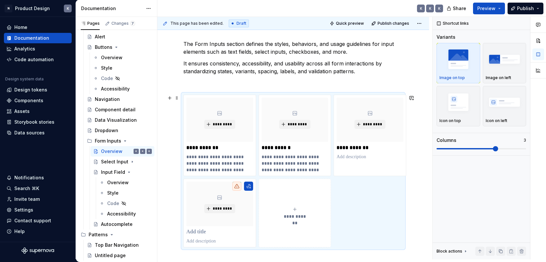
click at [418, 164] on div "**********" at bounding box center [293, 242] width 272 height 436
click at [221, 180] on html "N Product Design K Home Documentation Analytics Code automation Design system d…" at bounding box center [273, 131] width 546 height 262
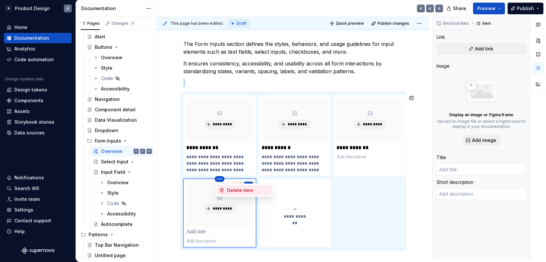
type textarea "*"
click at [227, 189] on div "Delete item" at bounding box center [248, 190] width 42 height 7
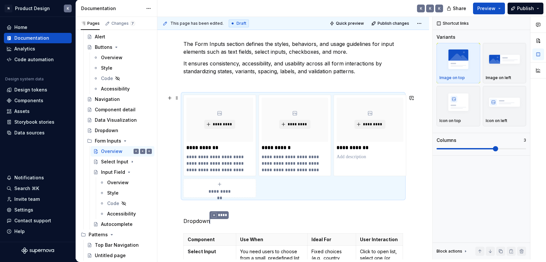
click at [428, 109] on div "**********" at bounding box center [293, 217] width 272 height 386
drag, startPoint x: 423, startPoint y: 181, endPoint x: 417, endPoint y: 197, distance: 17.1
click at [424, 183] on div "**********" at bounding box center [294, 138] width 275 height 243
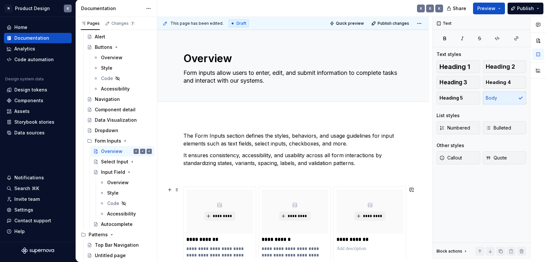
scroll to position [112, 0]
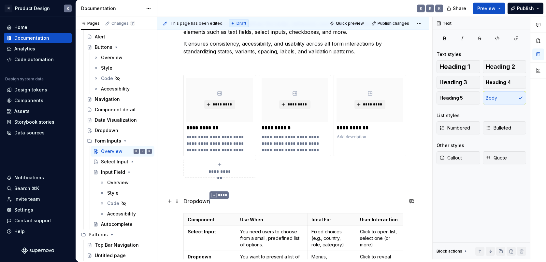
click at [260, 203] on p "Dropdown * ****" at bounding box center [293, 201] width 220 height 8
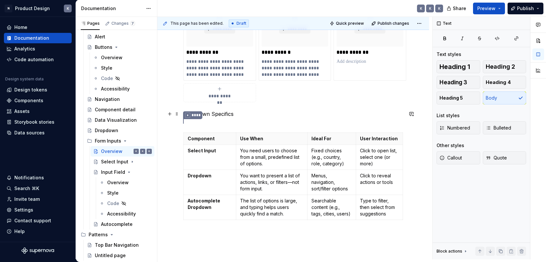
click at [219, 114] on p "Dropdown Specifics" at bounding box center [293, 114] width 220 height 8
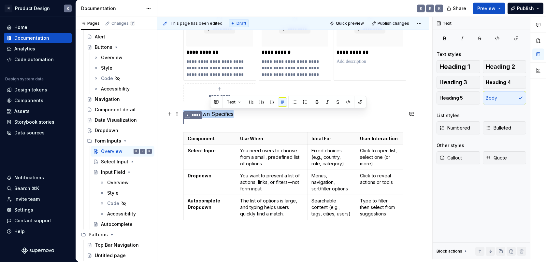
click at [219, 114] on p "Dropdown Specifics" at bounding box center [293, 114] width 220 height 8
click at [233, 104] on button "button" at bounding box center [234, 102] width 9 height 9
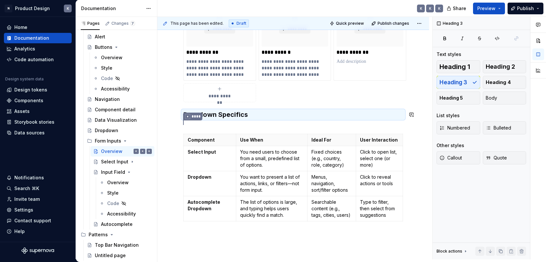
click at [254, 126] on div "**********" at bounding box center [293, 85] width 220 height 280
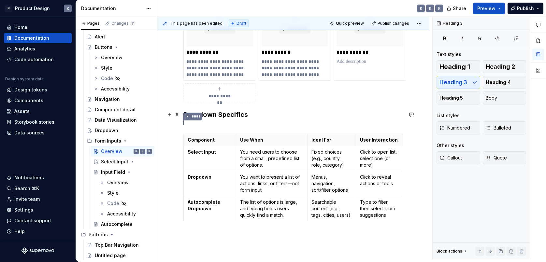
click at [254, 115] on h3 "Dropdown Specifics" at bounding box center [293, 114] width 220 height 9
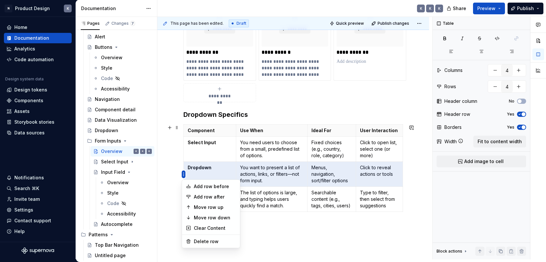
click at [183, 156] on html "N Product Design K Home Documentation Analytics Code automation Design system d…" at bounding box center [273, 131] width 546 height 262
click at [200, 207] on div "Move row up" at bounding box center [215, 207] width 42 height 7
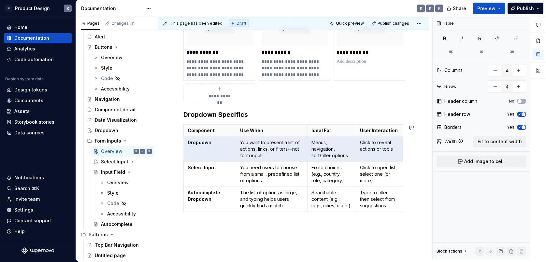
click at [246, 238] on div "**********" at bounding box center [293, 115] width 272 height 372
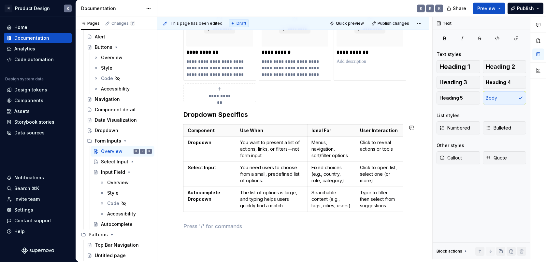
scroll to position [198, 0]
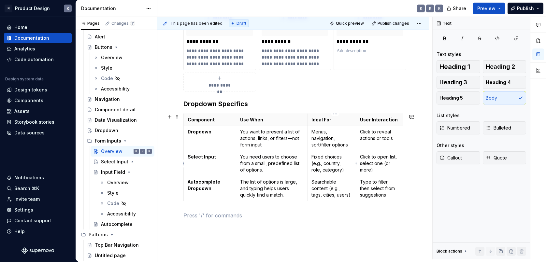
click at [343, 164] on p "Fixed choices (e.g., country, role, category)" at bounding box center [332, 164] width 40 height 20
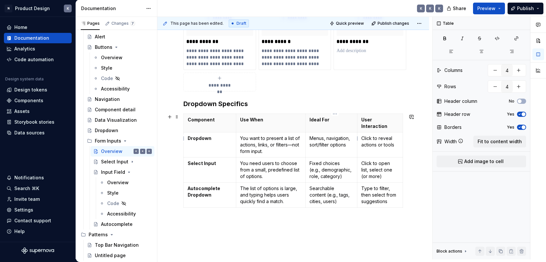
click at [333, 139] on p "Menus, navigation, sort/filter options" at bounding box center [332, 141] width 44 height 13
click at [399, 230] on div "**********" at bounding box center [293, 115] width 272 height 395
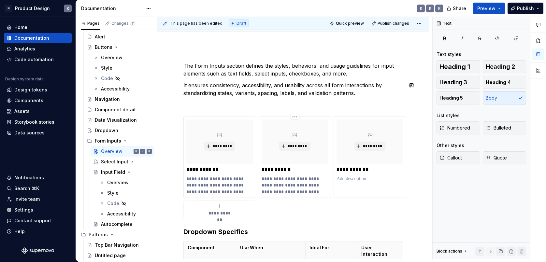
scroll to position [0, 0]
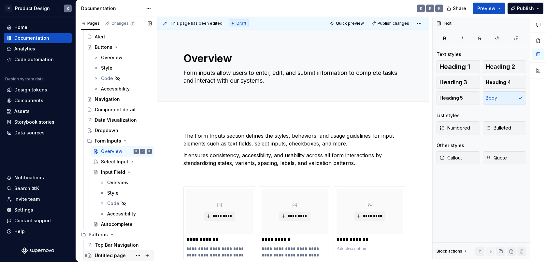
click at [113, 257] on div "Untitled page" at bounding box center [110, 256] width 31 height 7
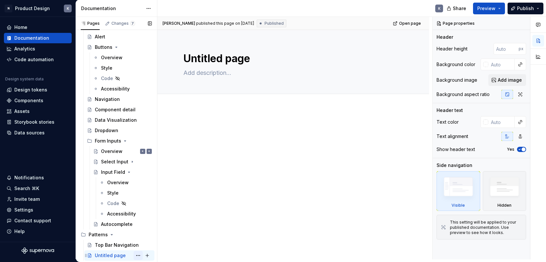
click at [139, 255] on button "Page tree" at bounding box center [138, 255] width 9 height 9
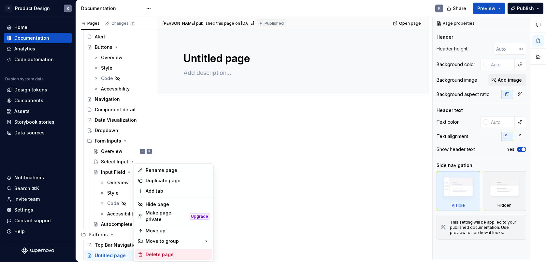
click at [148, 255] on div "Delete page" at bounding box center [178, 255] width 64 height 7
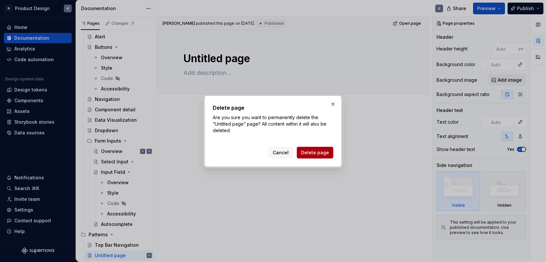
click at [309, 152] on span "Delete page" at bounding box center [315, 153] width 28 height 7
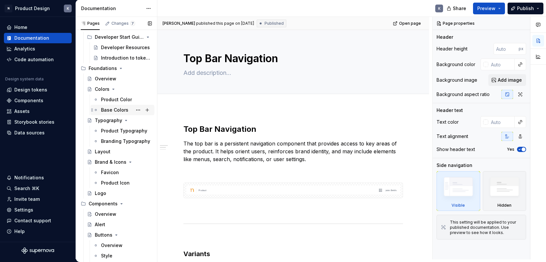
scroll to position [76, 0]
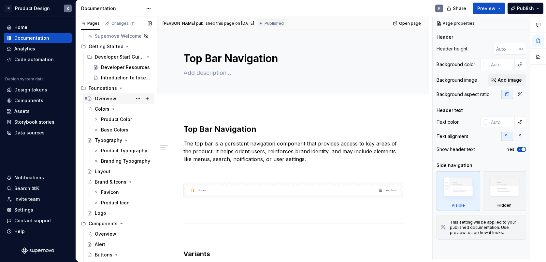
click at [101, 97] on div "Overview" at bounding box center [106, 98] width 22 height 7
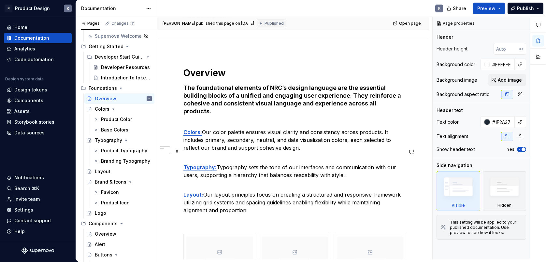
scroll to position [104, 0]
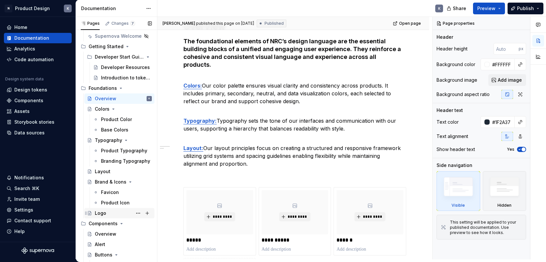
click at [116, 214] on div "Logo" at bounding box center [123, 213] width 57 height 9
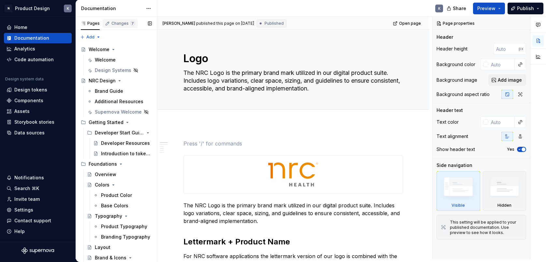
click at [114, 26] on div "Changes 7" at bounding box center [120, 23] width 36 height 9
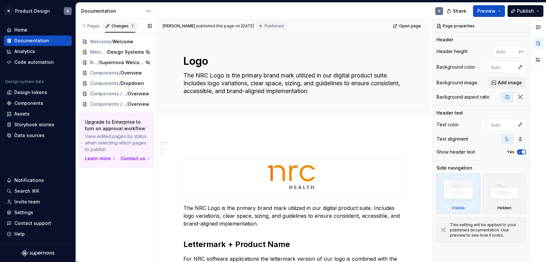
scroll to position [0, 0]
click at [94, 26] on div "Pages" at bounding box center [90, 25] width 19 height 5
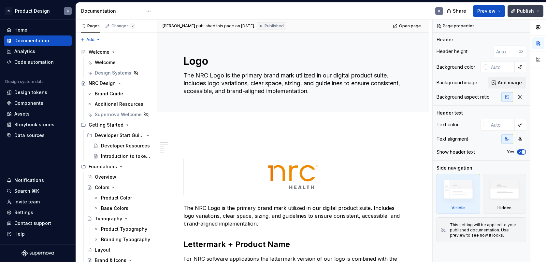
click at [527, 13] on span "Publish" at bounding box center [525, 11] width 17 height 7
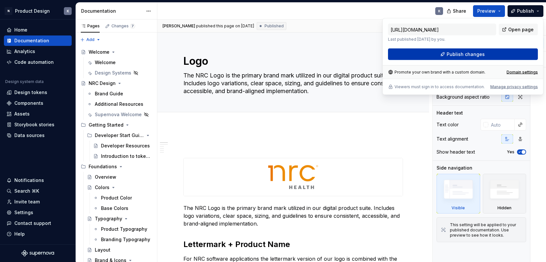
click at [500, 52] on button "Publish changes" at bounding box center [463, 55] width 150 height 12
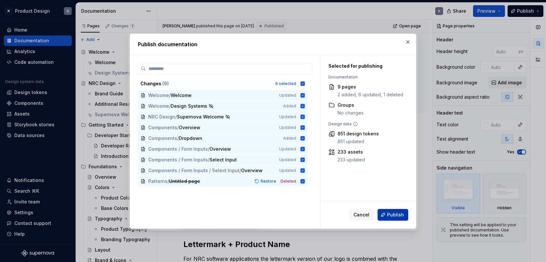
click at [404, 215] on span "Publish" at bounding box center [395, 215] width 17 height 7
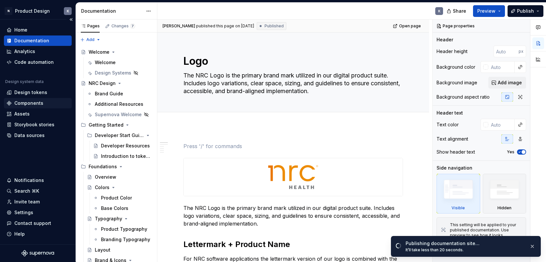
click at [24, 105] on div "Components" at bounding box center [28, 103] width 29 height 7
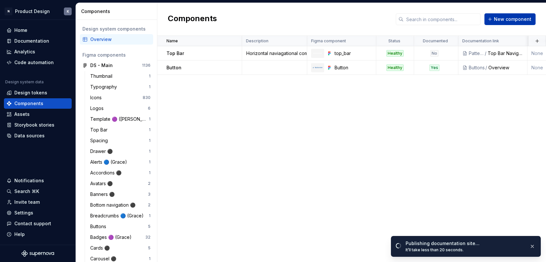
click at [502, 20] on span "New component" at bounding box center [512, 19] width 37 height 7
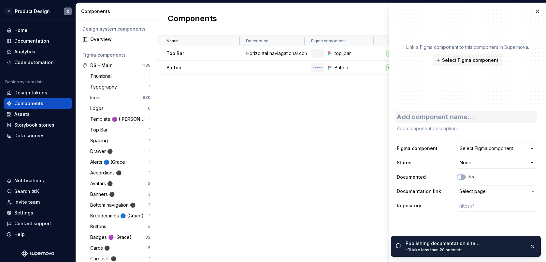
click at [435, 116] on textarea at bounding box center [466, 117] width 141 height 12
type textarea "*"
type textarea "I"
type textarea "*"
type textarea "Ip"
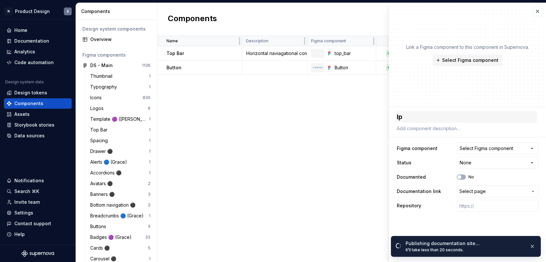
type textarea "*"
type textarea "Ipn"
type textarea "*"
type textarea "Ip"
type textarea "*"
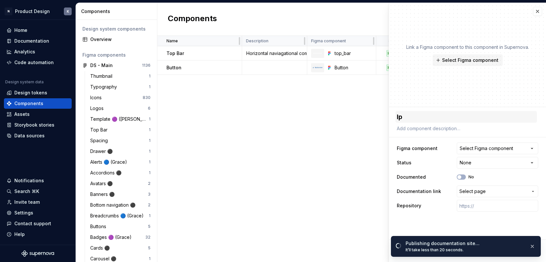
type textarea "I"
type textarea "*"
type textarea "In"
type textarea "*"
type textarea "Inp"
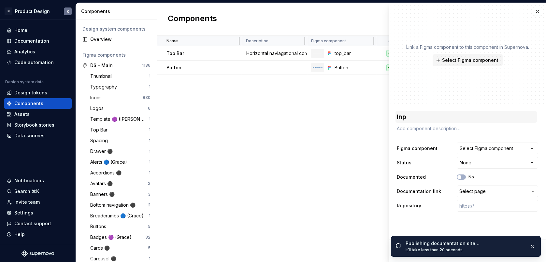
type textarea "*"
type textarea "Inpu"
type textarea "*"
type textarea "Input"
type textarea "*"
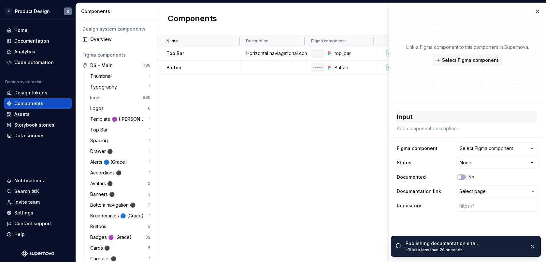
type textarea "Input"
type textarea "*"
type textarea "Input F"
type textarea "*"
type textarea "Input Fi"
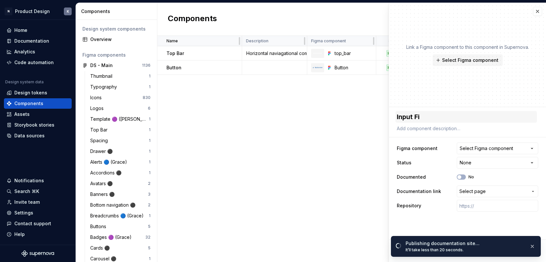
type textarea "*"
type textarea "Input Fie"
type textarea "*"
type textarea "Input Fiel"
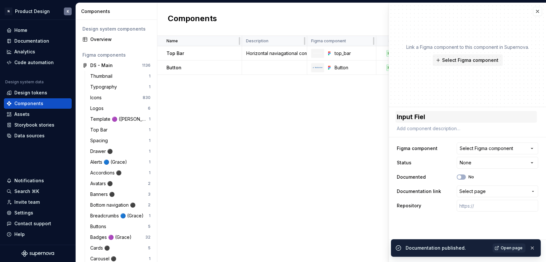
type textarea "*"
type textarea "Input Field"
type textarea "*"
type textarea "Input Field"
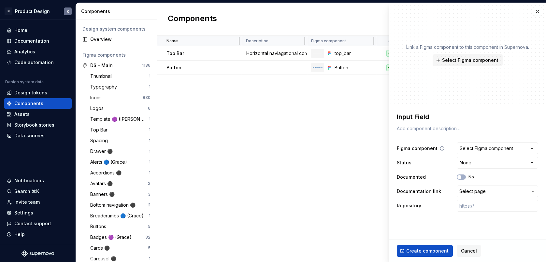
click at [480, 146] on div "Select Figma component" at bounding box center [486, 148] width 53 height 7
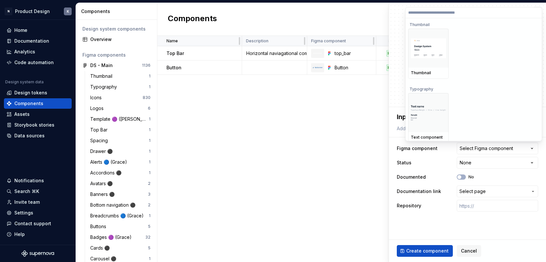
type textarea "*"
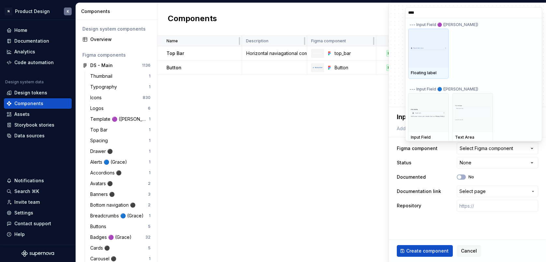
type input "*****"
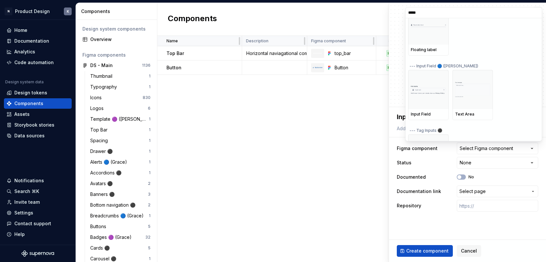
scroll to position [50, 0]
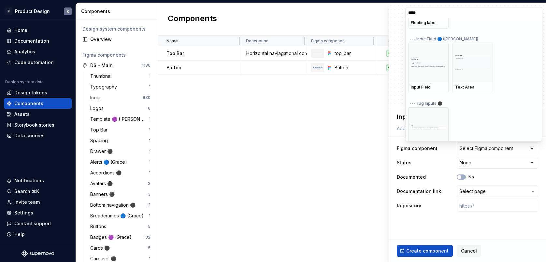
click at [435, 249] on html "N Product Design K Home Documentation Analytics Code automation Design system d…" at bounding box center [273, 131] width 546 height 262
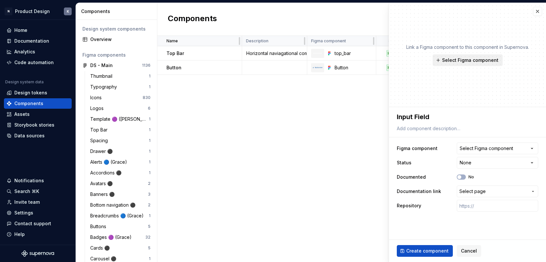
click at [465, 61] on span "Select Figma component" at bounding box center [470, 60] width 56 height 7
type textarea "*"
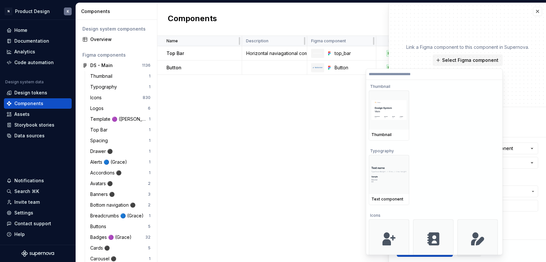
click at [405, 77] on input "search" at bounding box center [434, 74] width 136 height 5
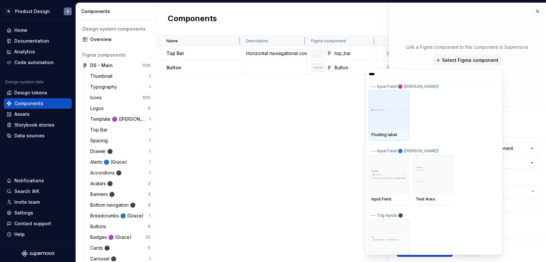
type input "*****"
click at [389, 163] on div at bounding box center [389, 174] width 40 height 39
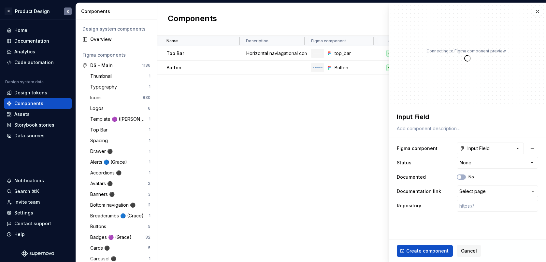
type textarea "*"
